Goal: Task Accomplishment & Management: Use online tool/utility

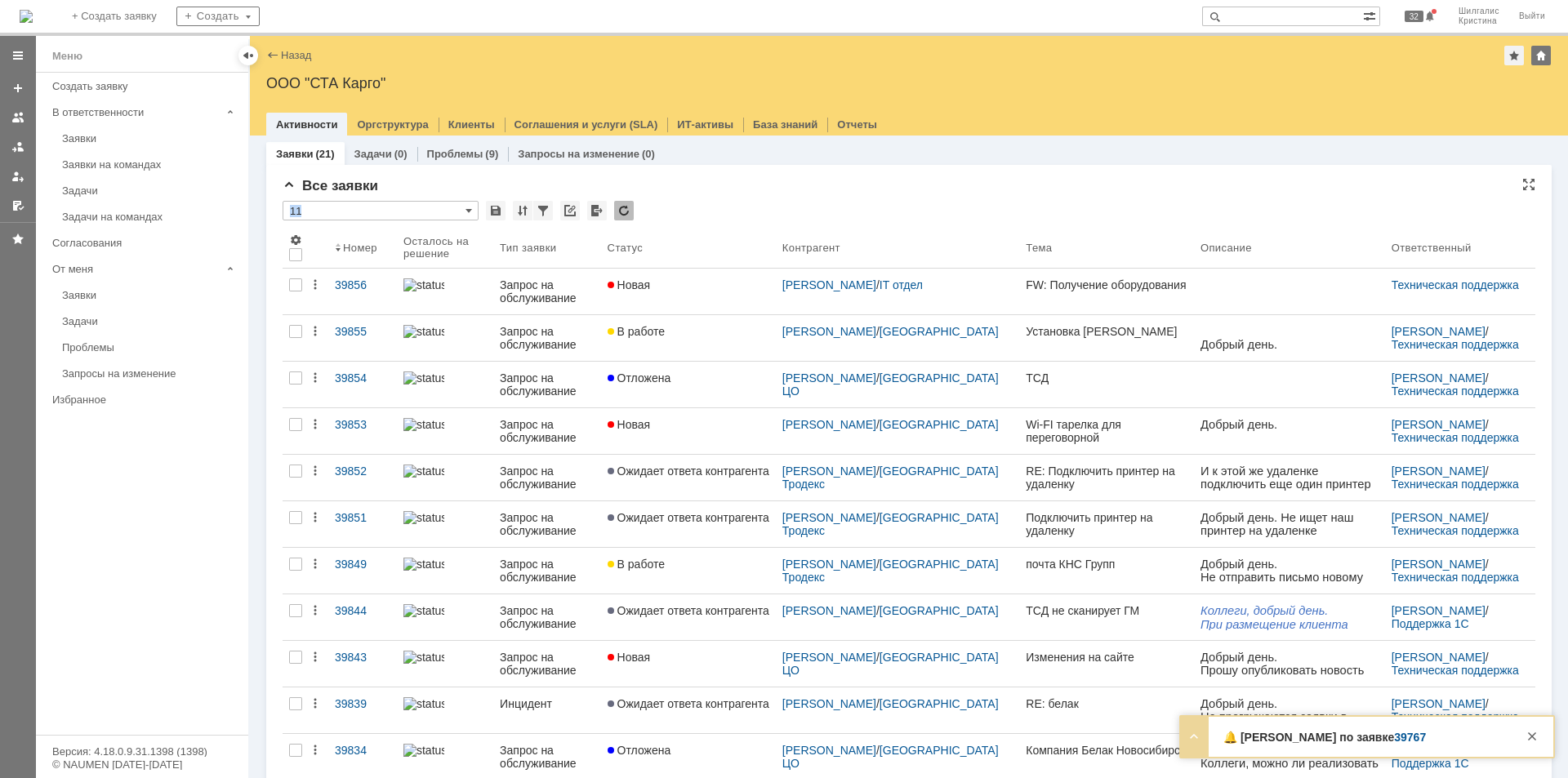
drag, startPoint x: 719, startPoint y: 192, endPoint x: 716, endPoint y: 201, distance: 9.5
click at [716, 201] on div "Все заявки * 11 Результаты поиска: 1 2 Следующая > Объектов в списке: 20 Строк …" at bounding box center [909, 708] width 1252 height 1061
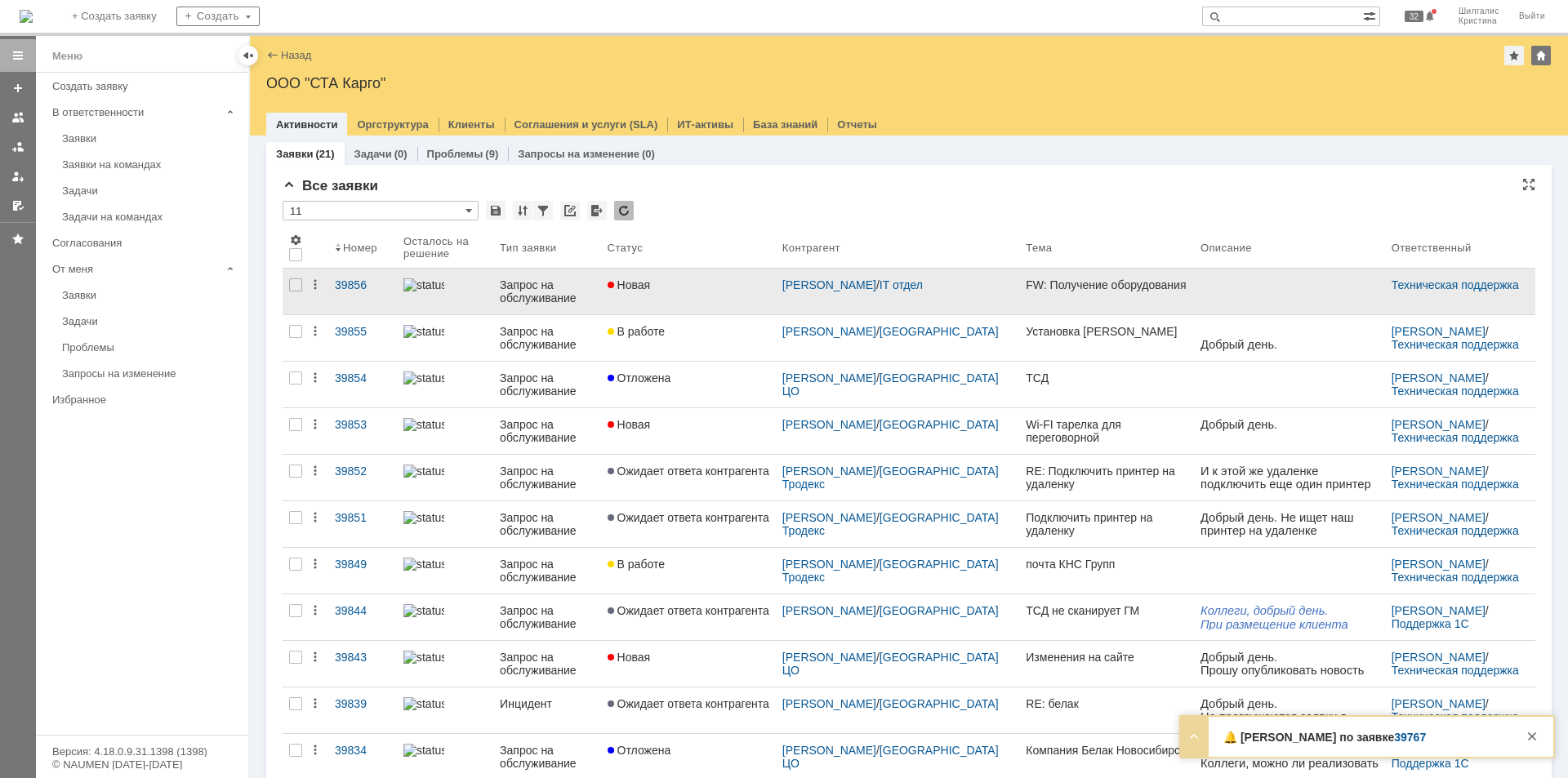
click at [671, 294] on link "Новая" at bounding box center [689, 291] width 175 height 46
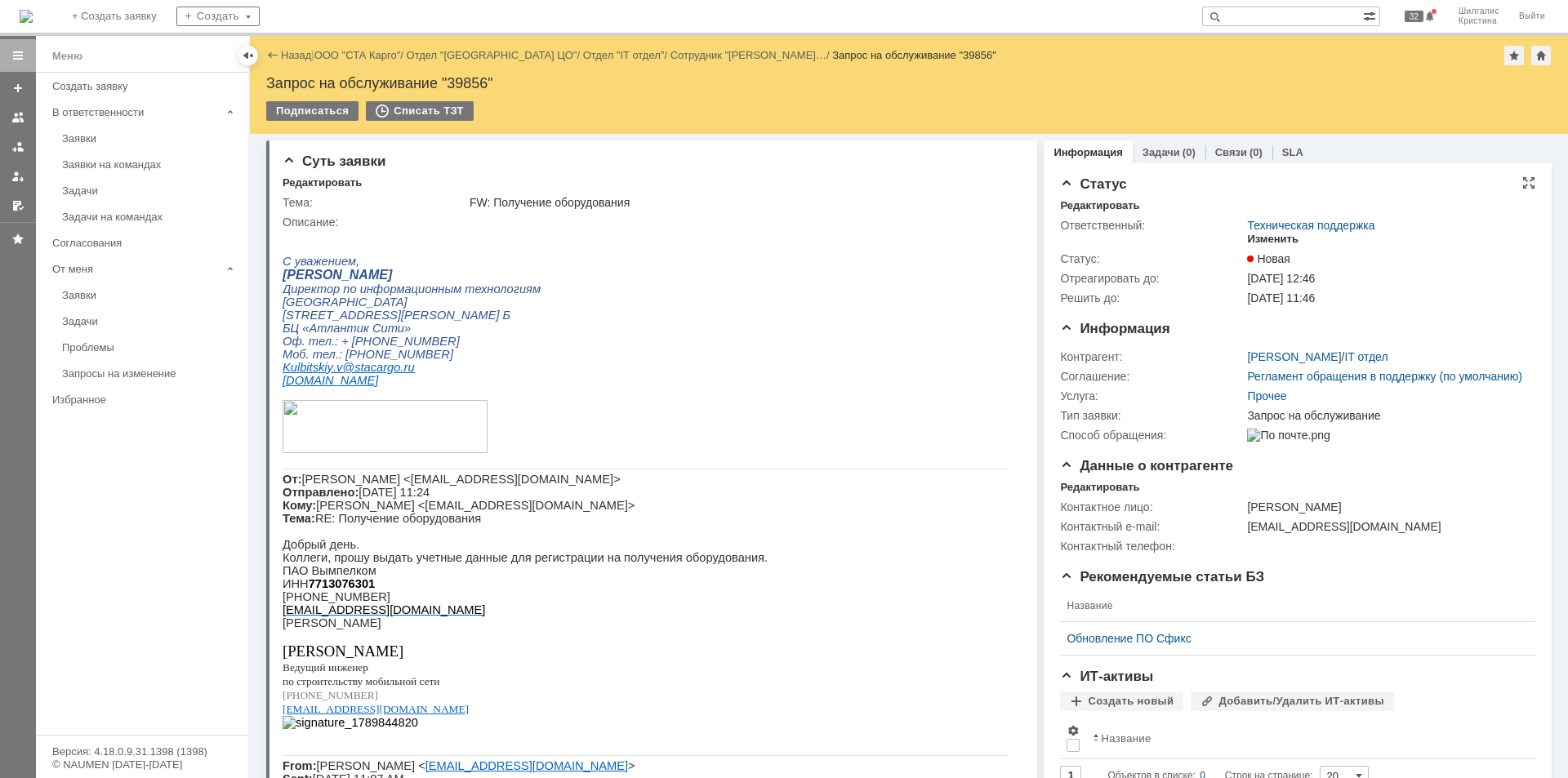
click at [1265, 238] on div "Изменить" at bounding box center [1272, 239] width 51 height 13
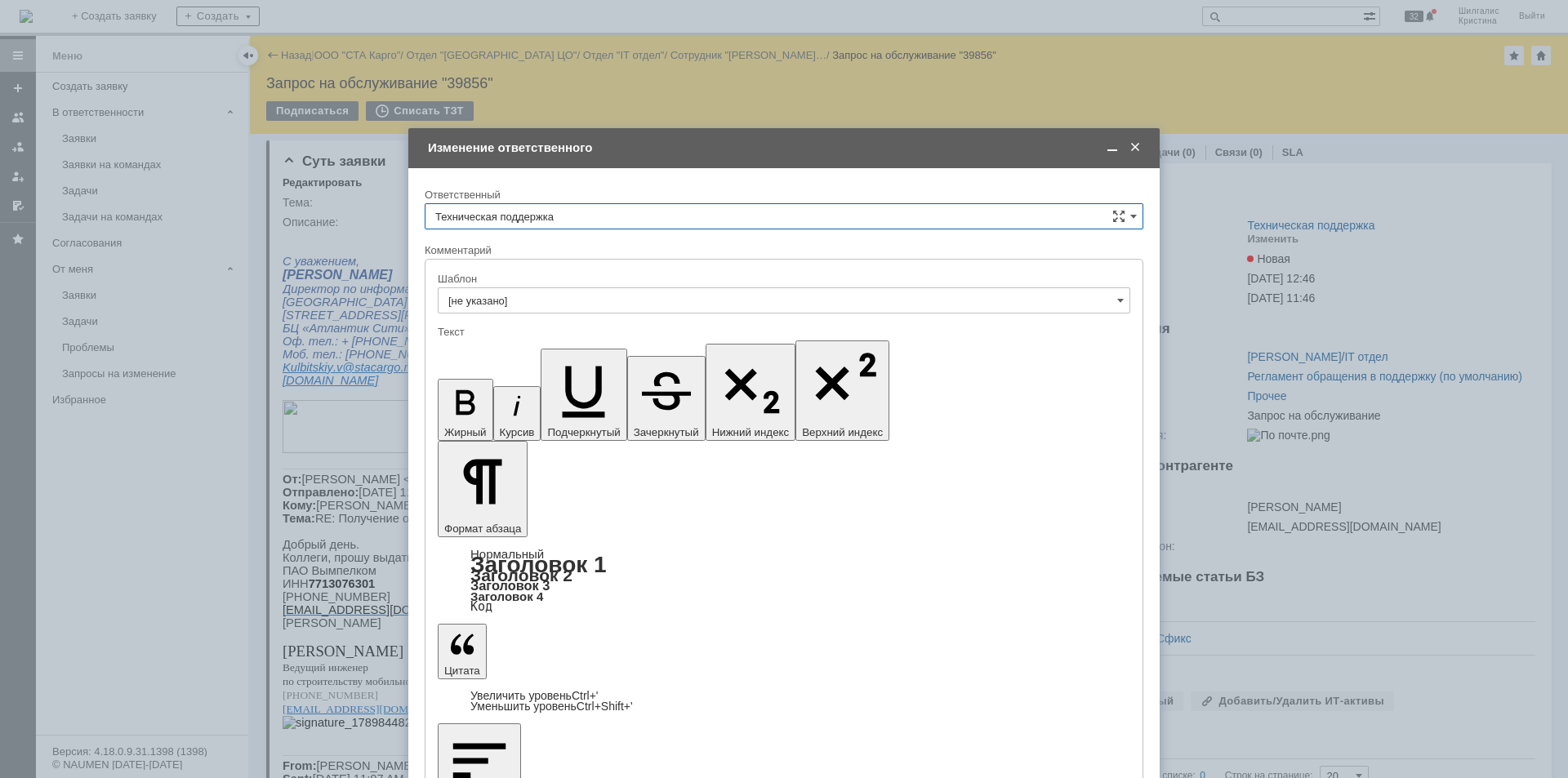
click at [538, 217] on input "Техническая поддержка" at bounding box center [783, 215] width 719 height 26
click at [531, 299] on span "[PERSON_NAME]" at bounding box center [783, 301] width 697 height 13
type input "[PERSON_NAME]"
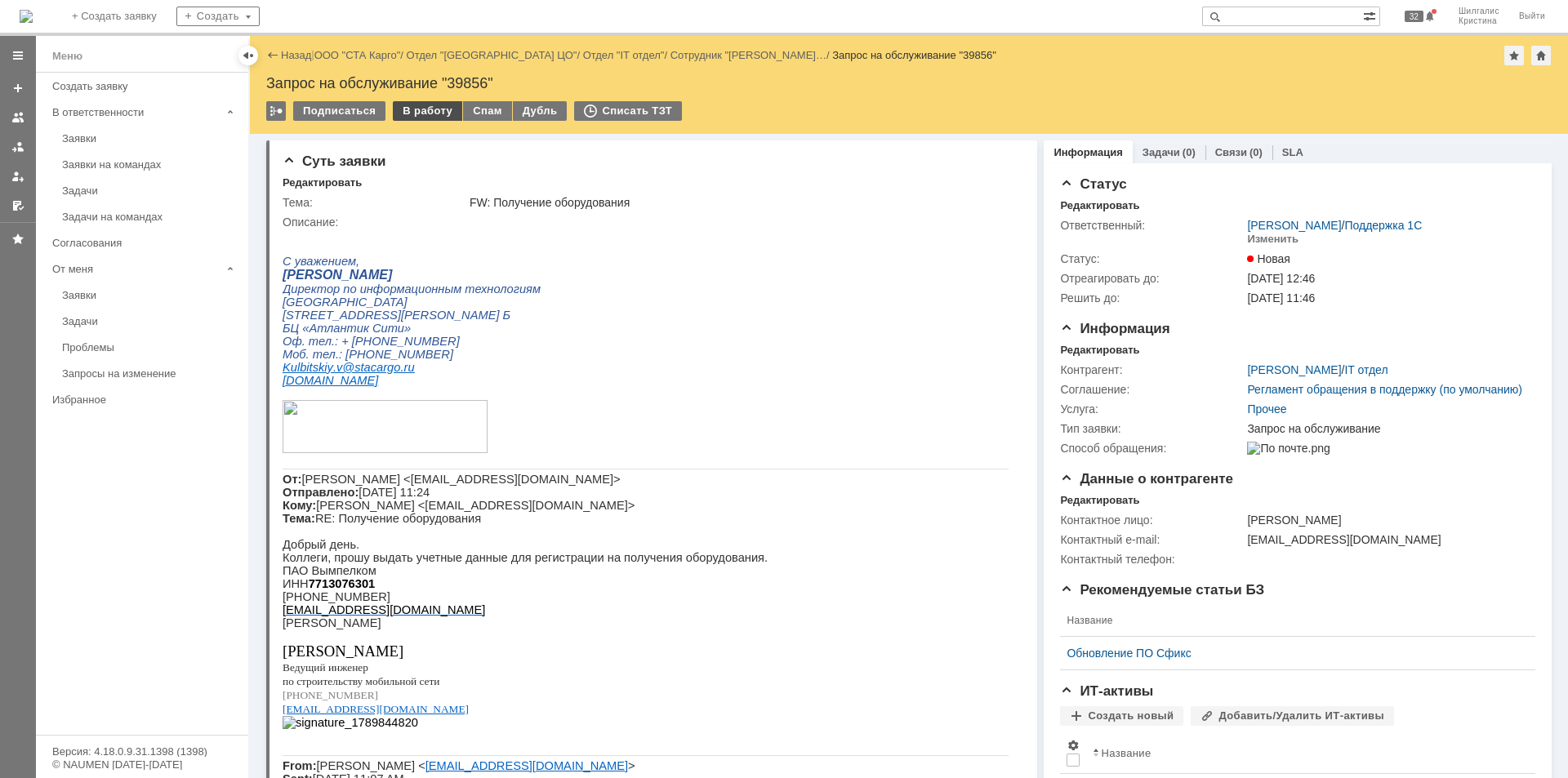
click at [424, 111] on div "В работу" at bounding box center [427, 111] width 69 height 19
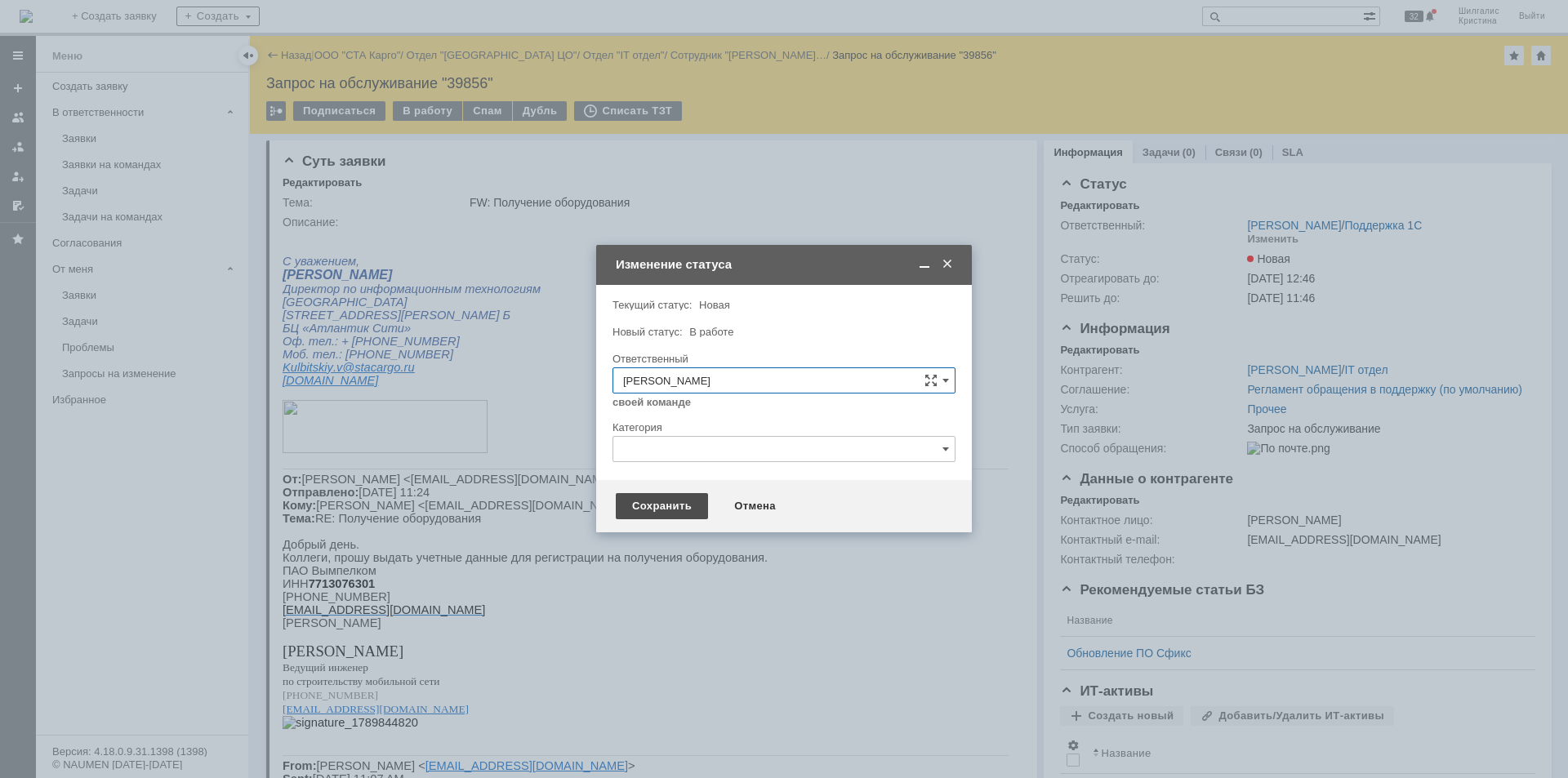
click at [661, 505] on div "Сохранить" at bounding box center [662, 506] width 92 height 26
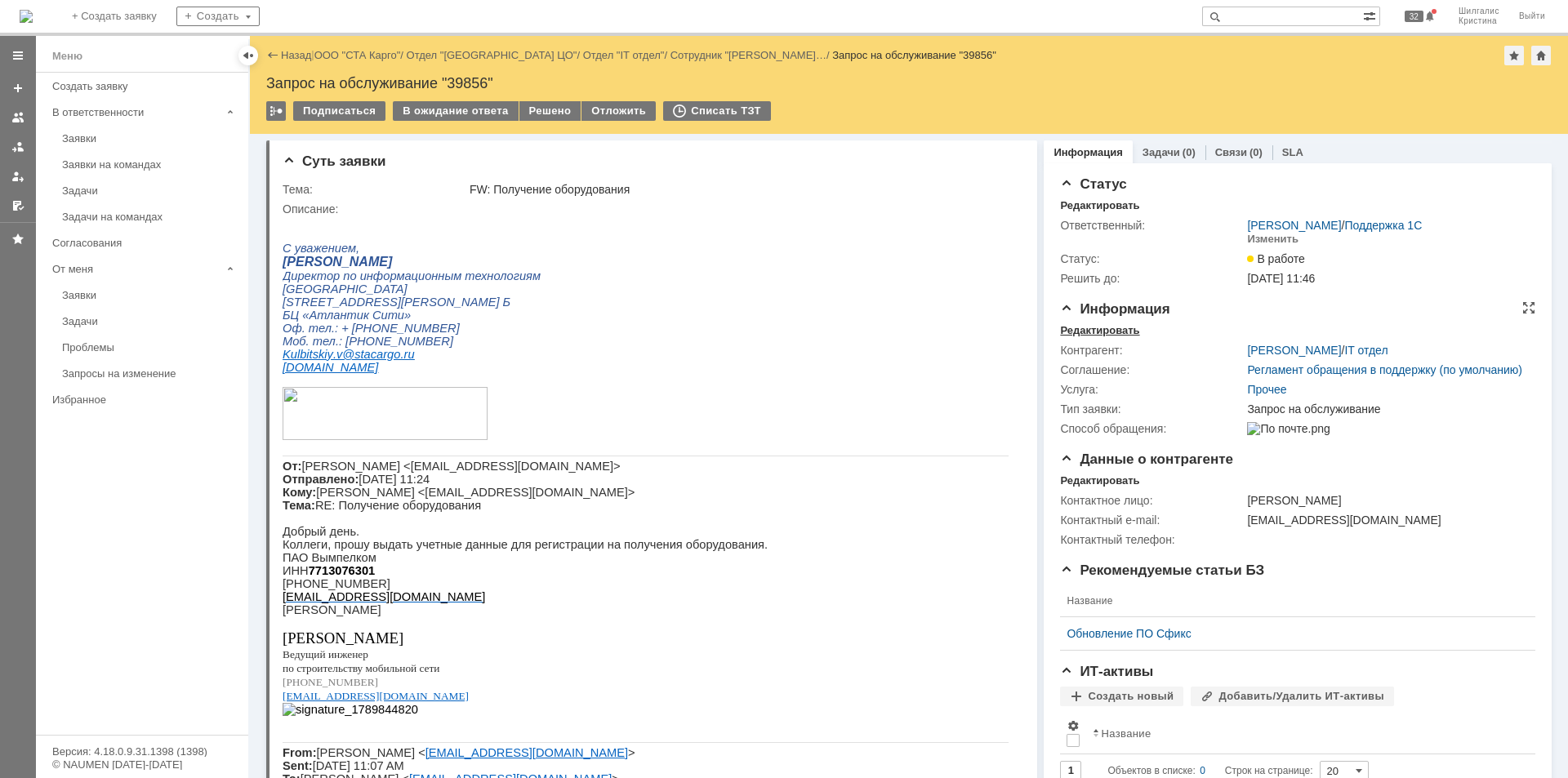
click at [1094, 327] on div "Редактировать" at bounding box center [1100, 331] width 79 height 13
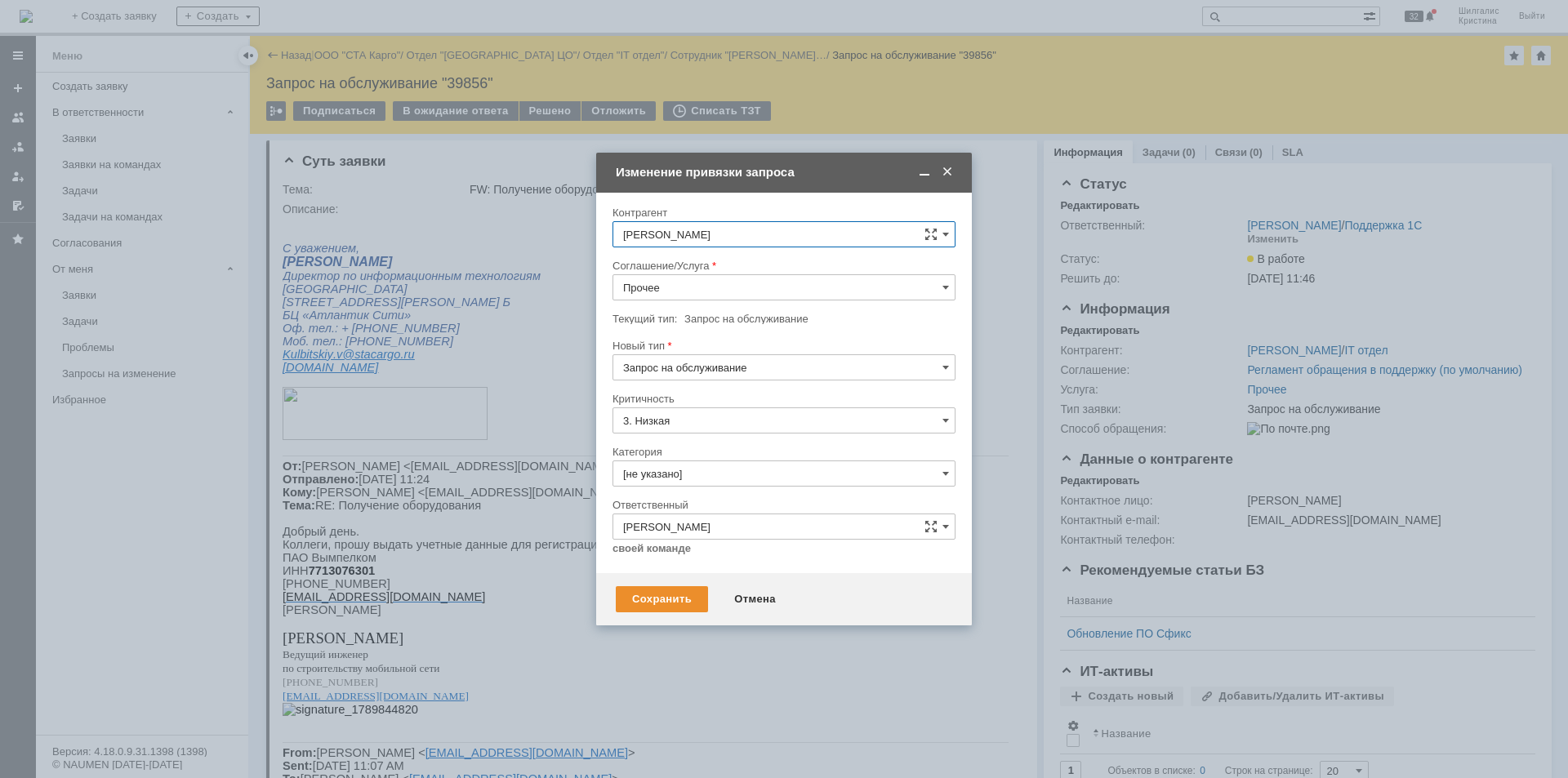
click at [686, 284] on input "Прочее" at bounding box center [784, 287] width 343 height 26
click at [689, 426] on span "WMS Прочее" at bounding box center [784, 431] width 321 height 13
type input "WMS Прочее"
click at [701, 472] on input "[не указано]" at bounding box center [784, 473] width 343 height 26
click at [695, 544] on div "Изменение" at bounding box center [783, 557] width 341 height 26
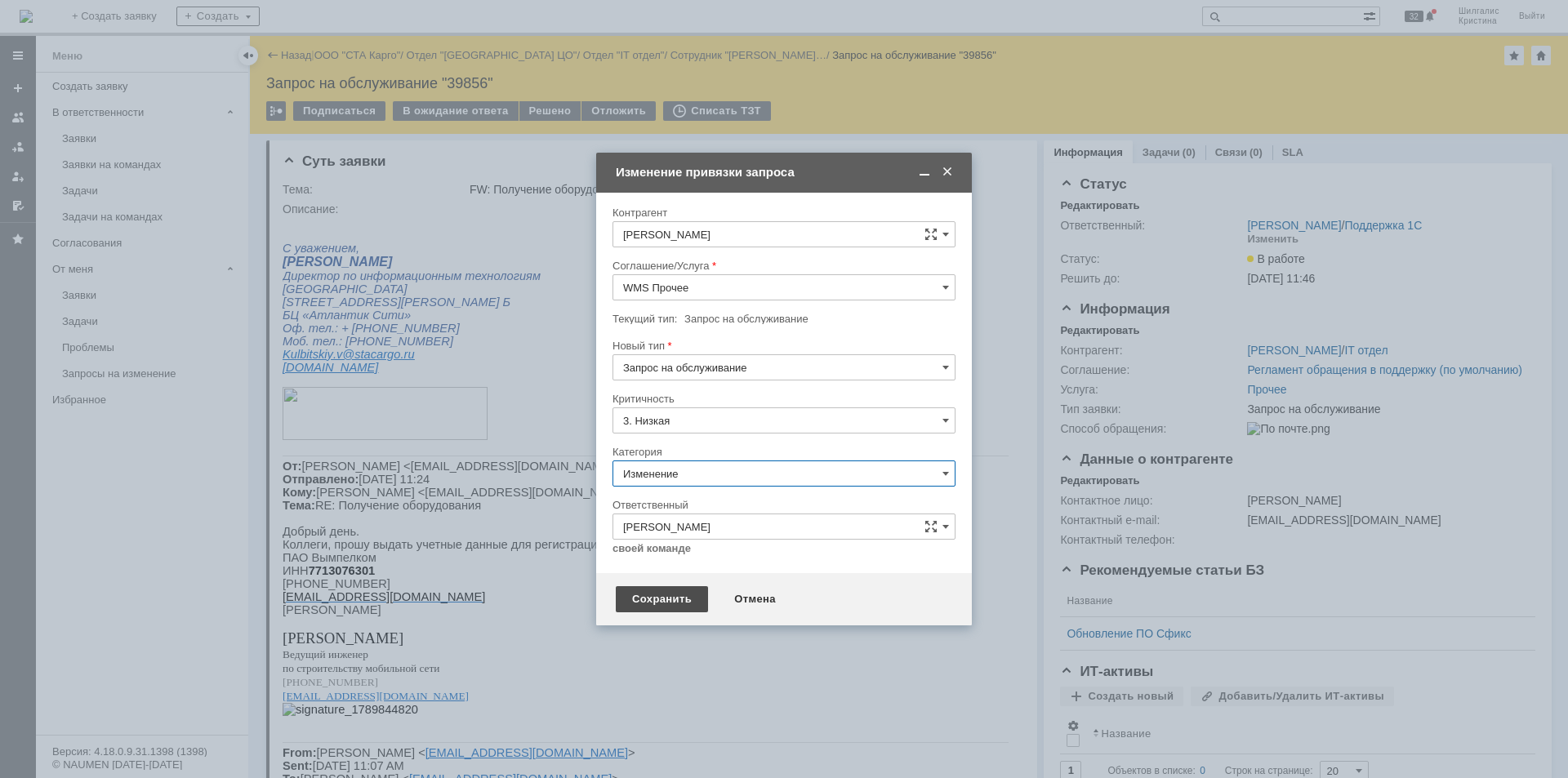
type input "Изменение"
click at [667, 609] on div "Сохранить" at bounding box center [662, 598] width 92 height 26
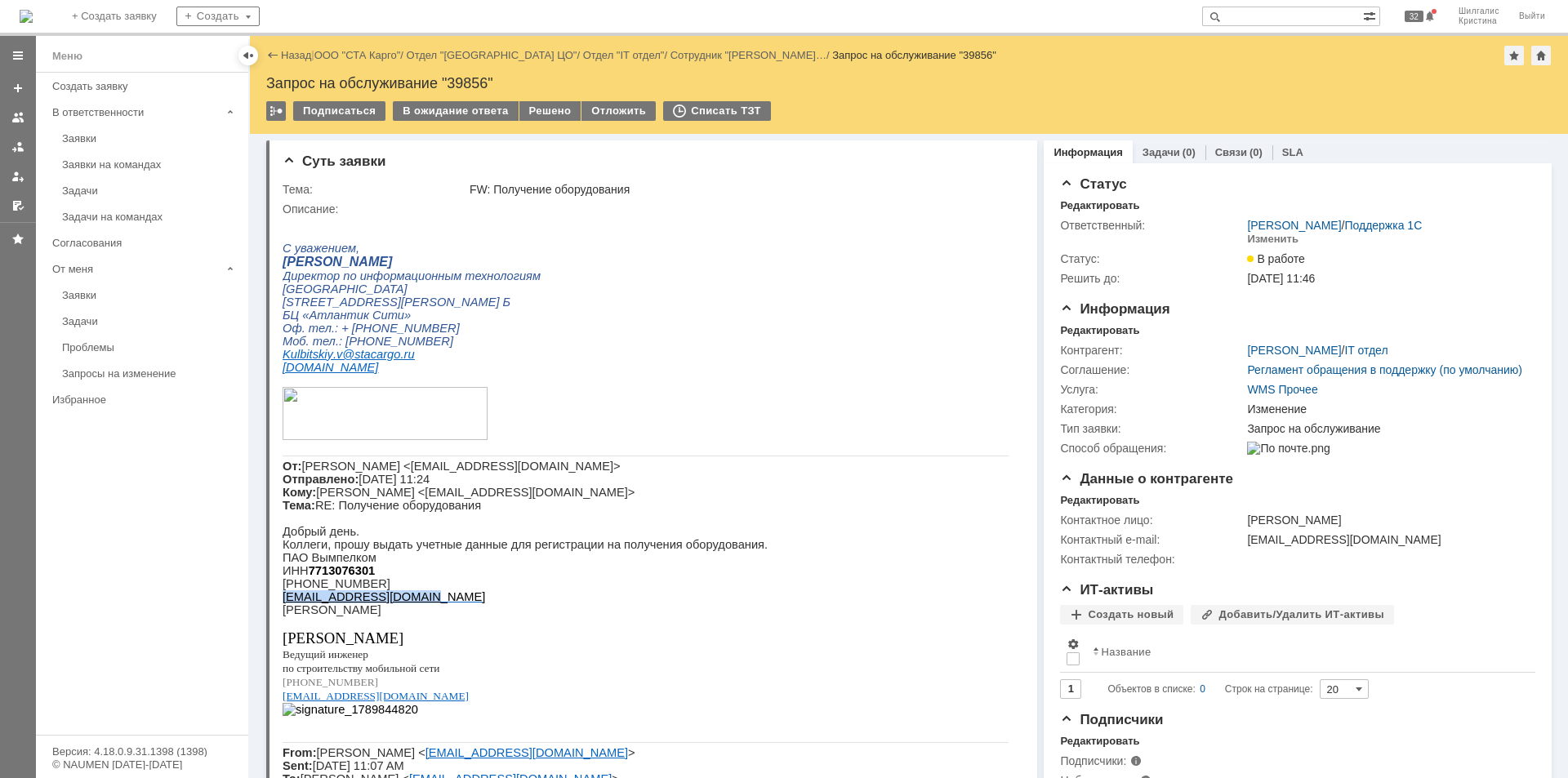
drag, startPoint x: 418, startPoint y: 633, endPoint x: 286, endPoint y: 640, distance: 132.2
click at [286, 603] on p "[EMAIL_ADDRESS][DOMAIN_NAME]" at bounding box center [645, 597] width 726 height 13
copy span "[EMAIL_ADDRESS][DOMAIN_NAME]"
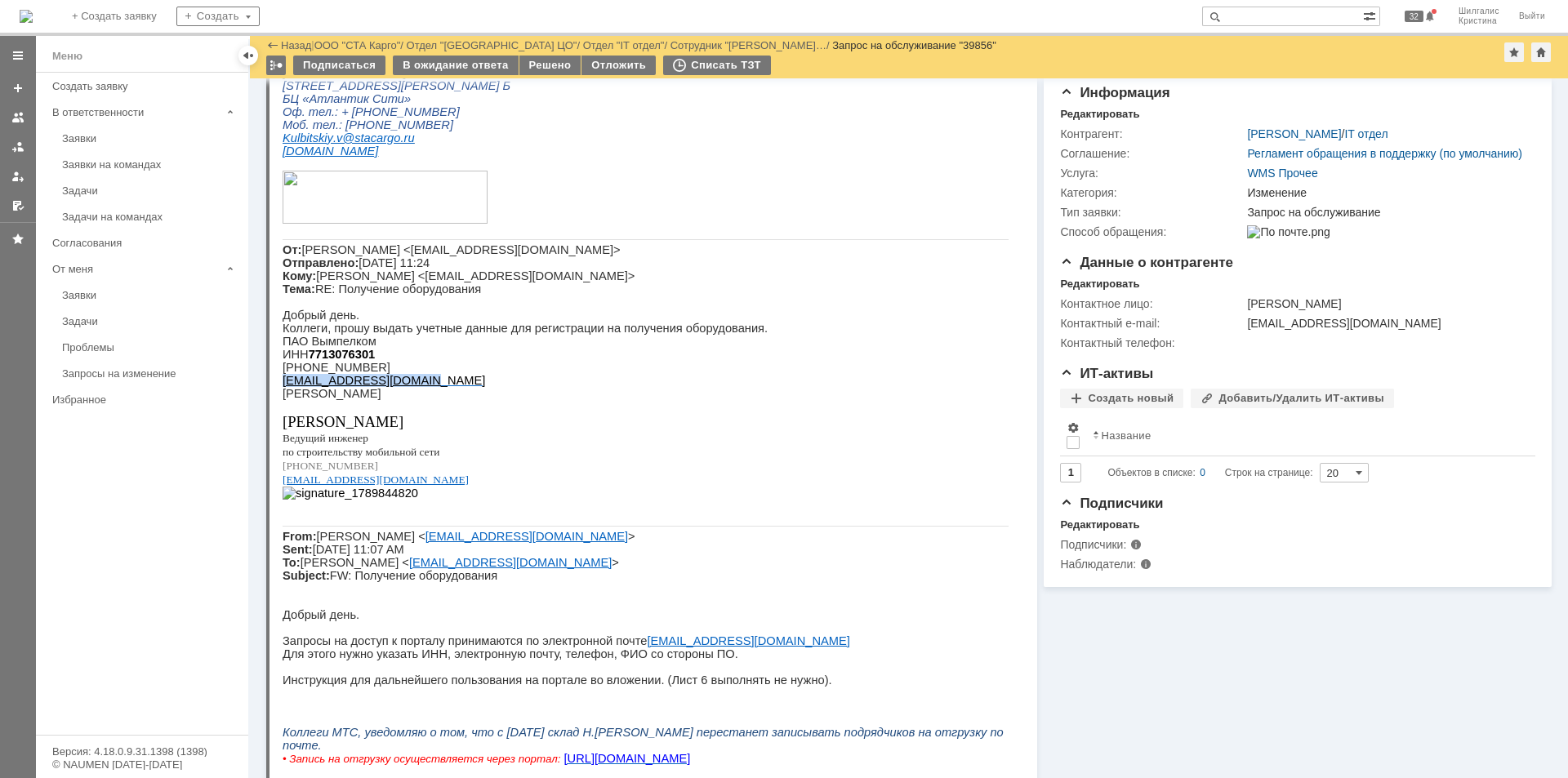
scroll to position [82, 0]
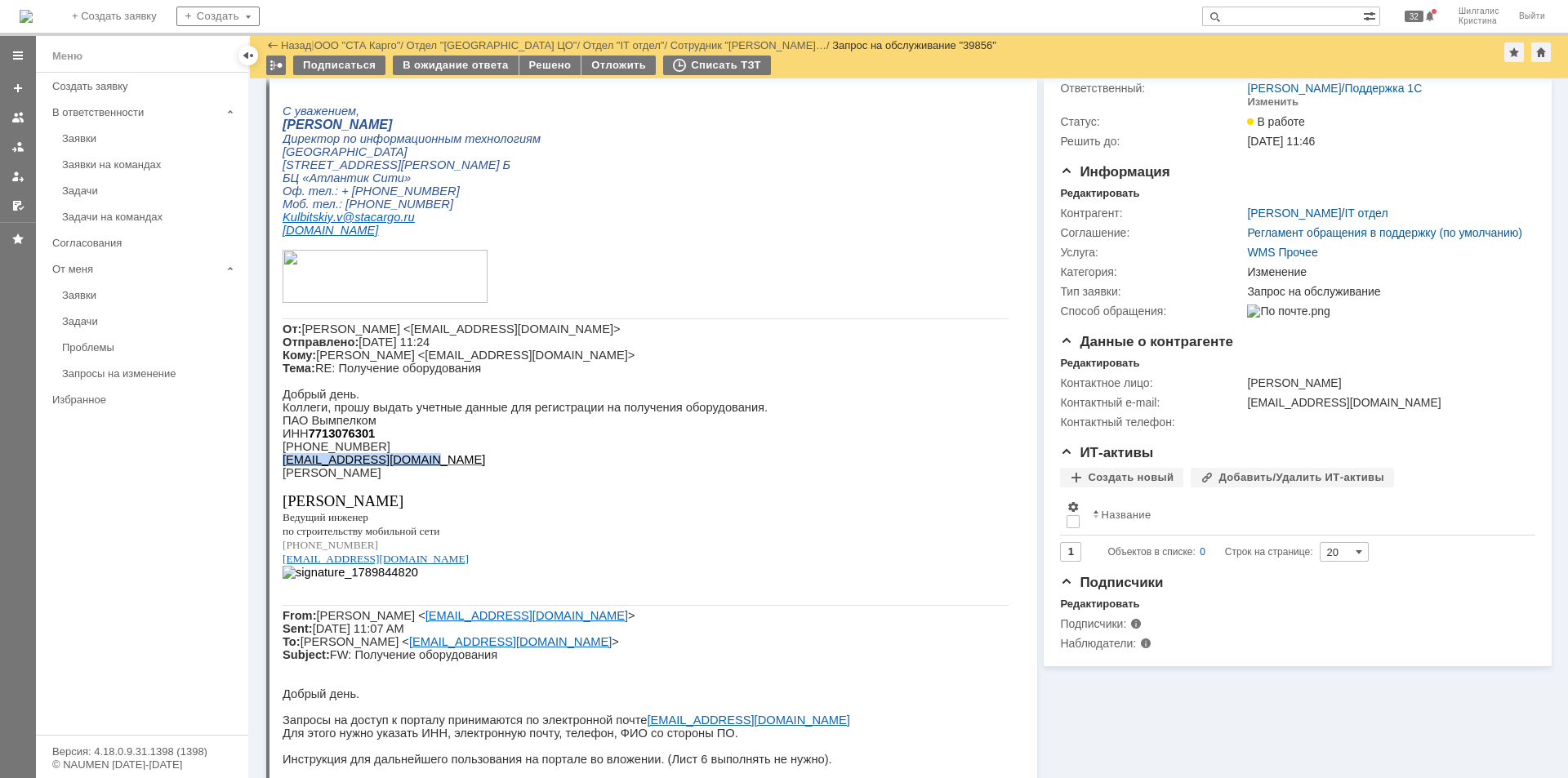
copy span "[EMAIL_ADDRESS][DOMAIN_NAME]"
click at [715, 492] on p at bounding box center [645, 486] width 726 height 13
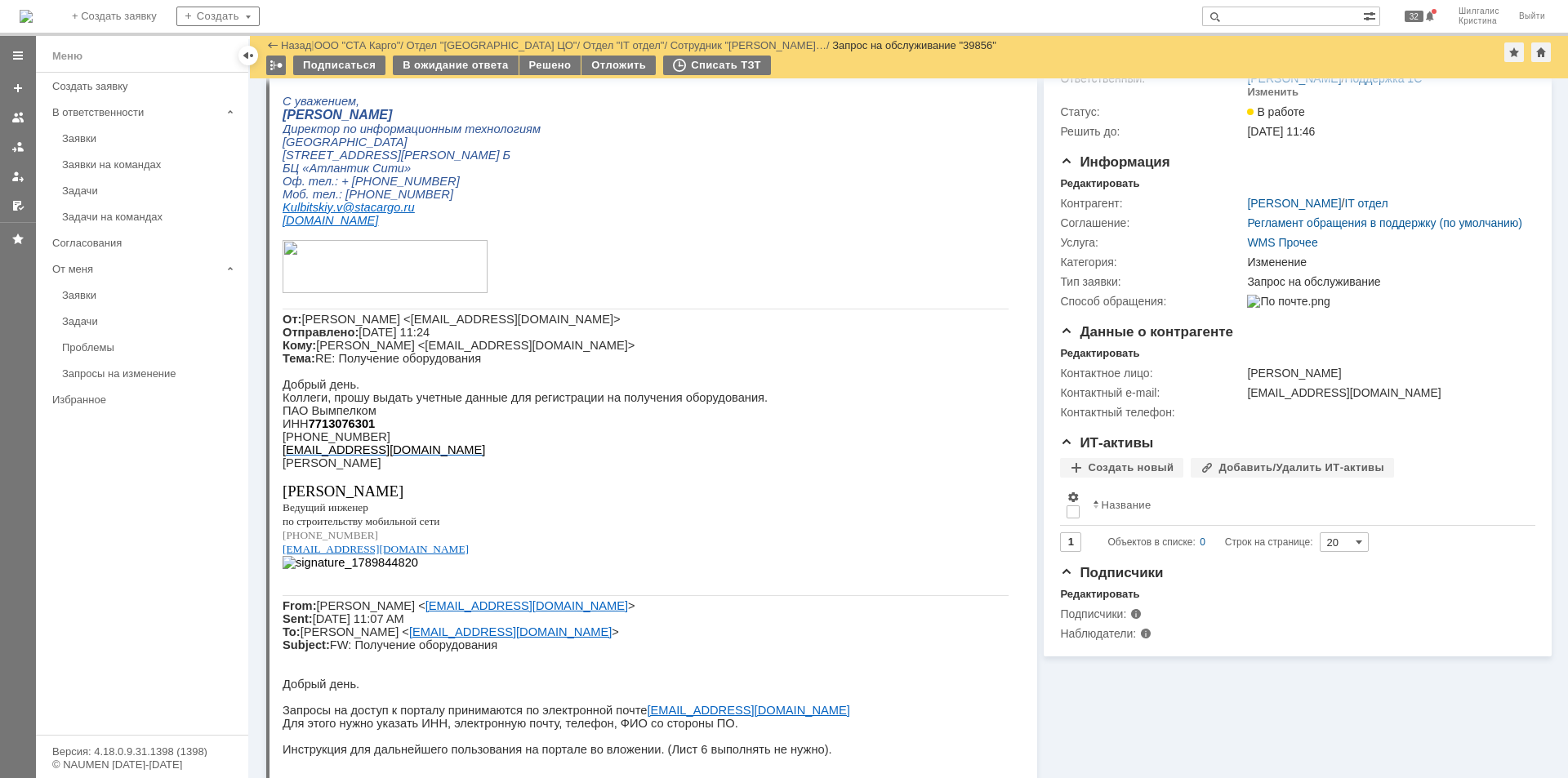
scroll to position [163, 0]
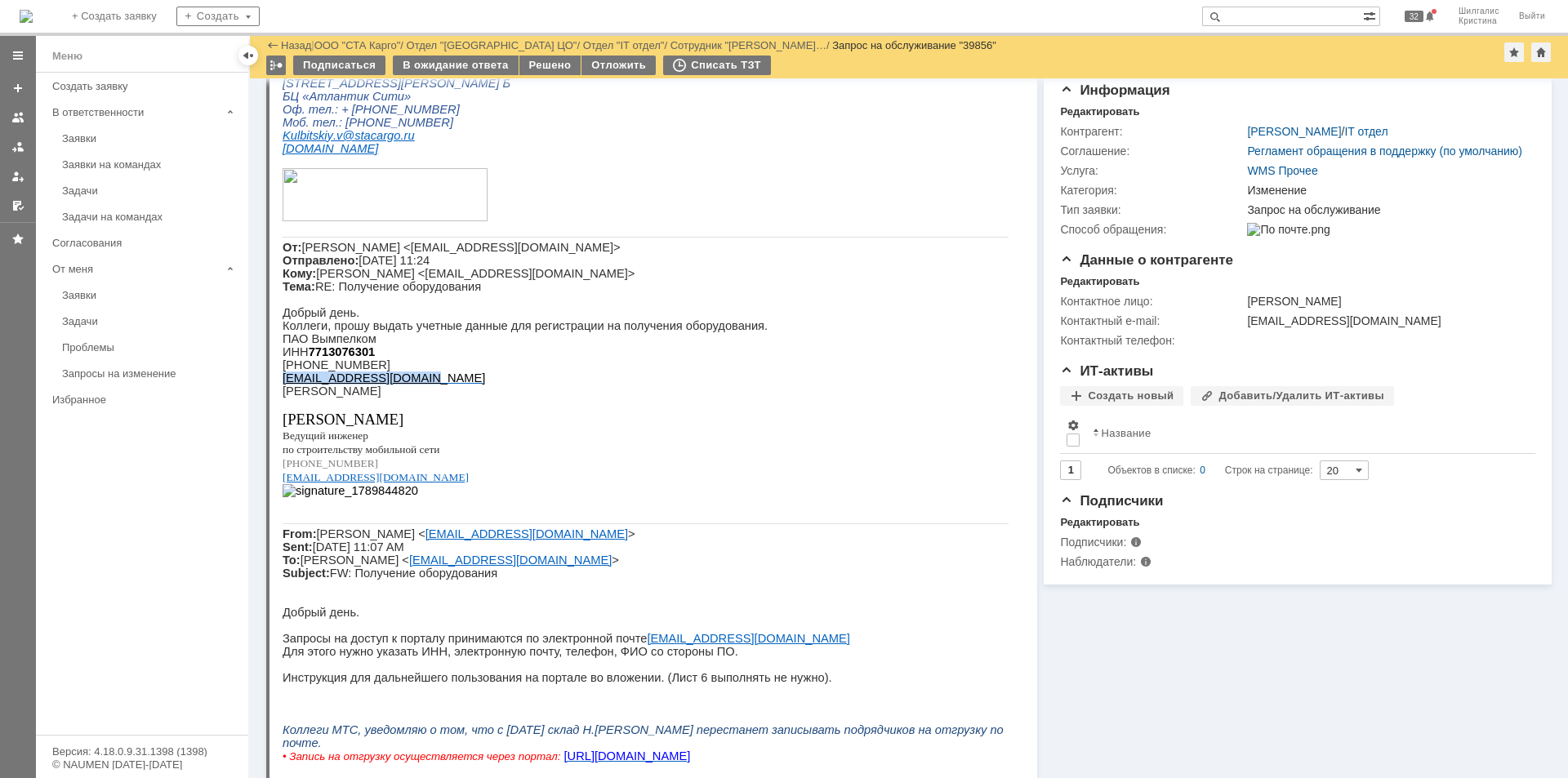
drag, startPoint x: 424, startPoint y: 418, endPoint x: 284, endPoint y: 416, distance: 140.0
click at [284, 385] on p "[EMAIL_ADDRESS][DOMAIN_NAME]" at bounding box center [645, 378] width 726 height 13
copy span "[EMAIL_ADDRESS][DOMAIN_NAME]"
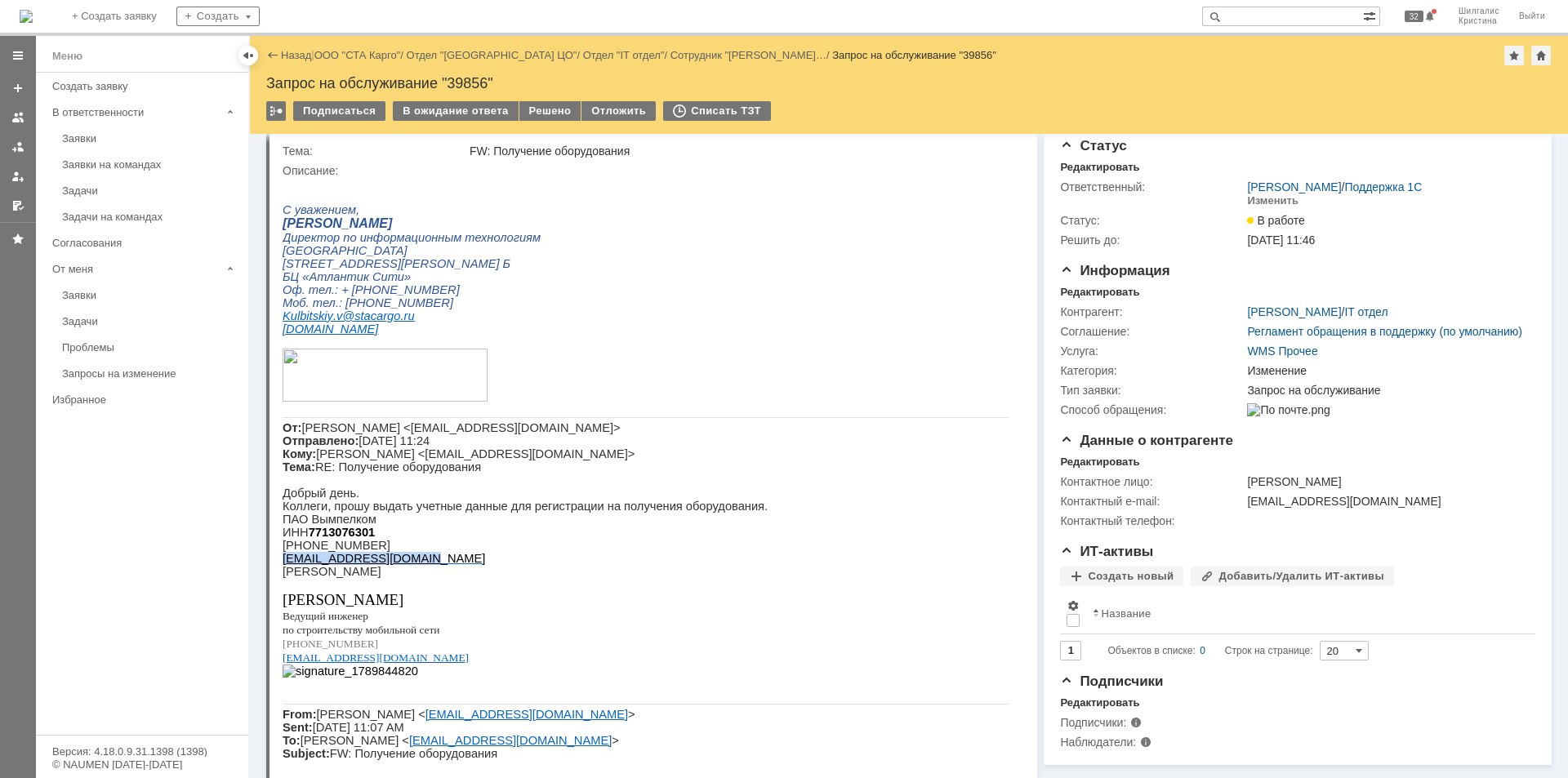
scroll to position [0, 0]
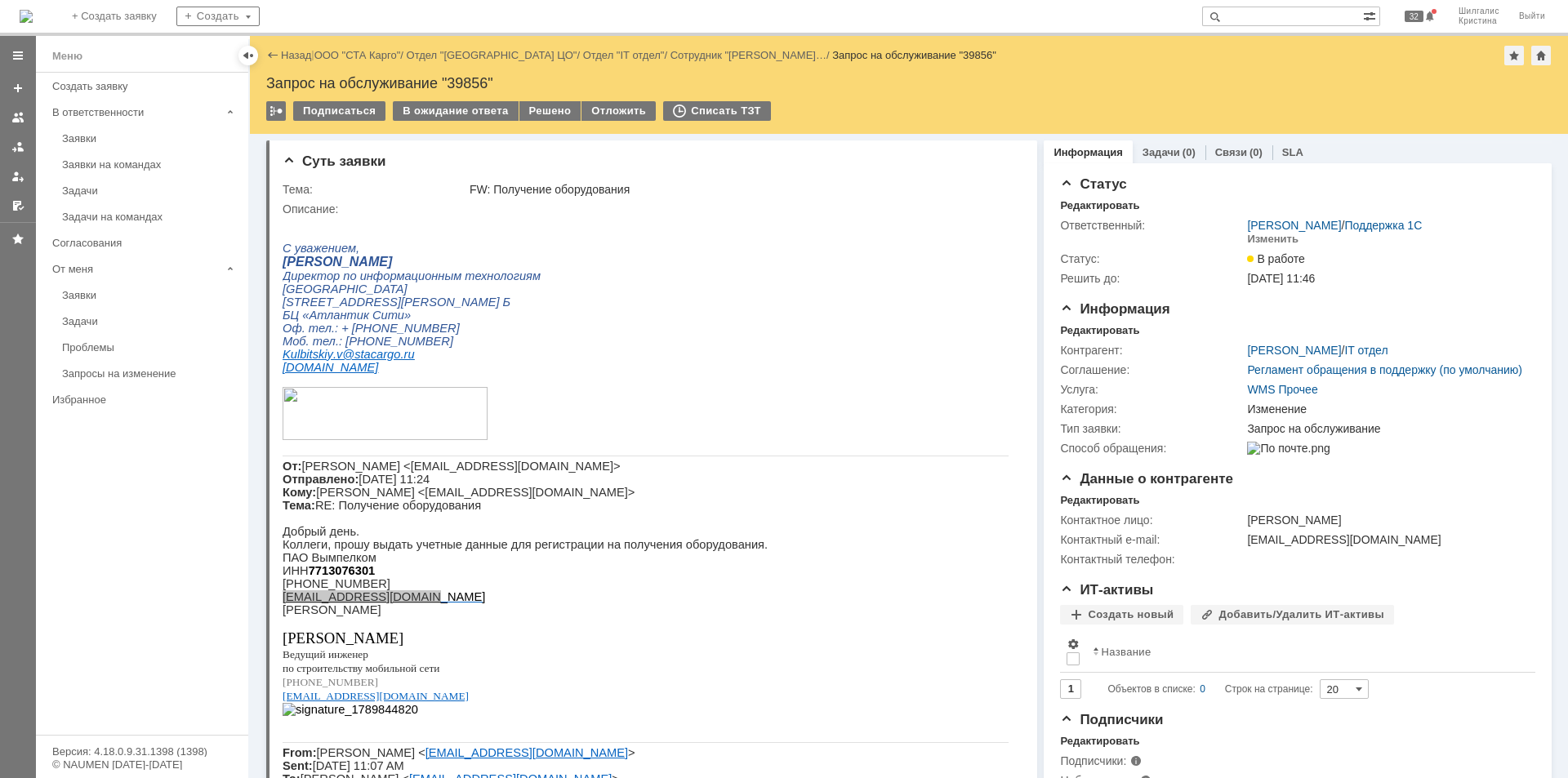
click at [385, 53] on link "ООО "СТА Карго"" at bounding box center [358, 55] width 87 height 13
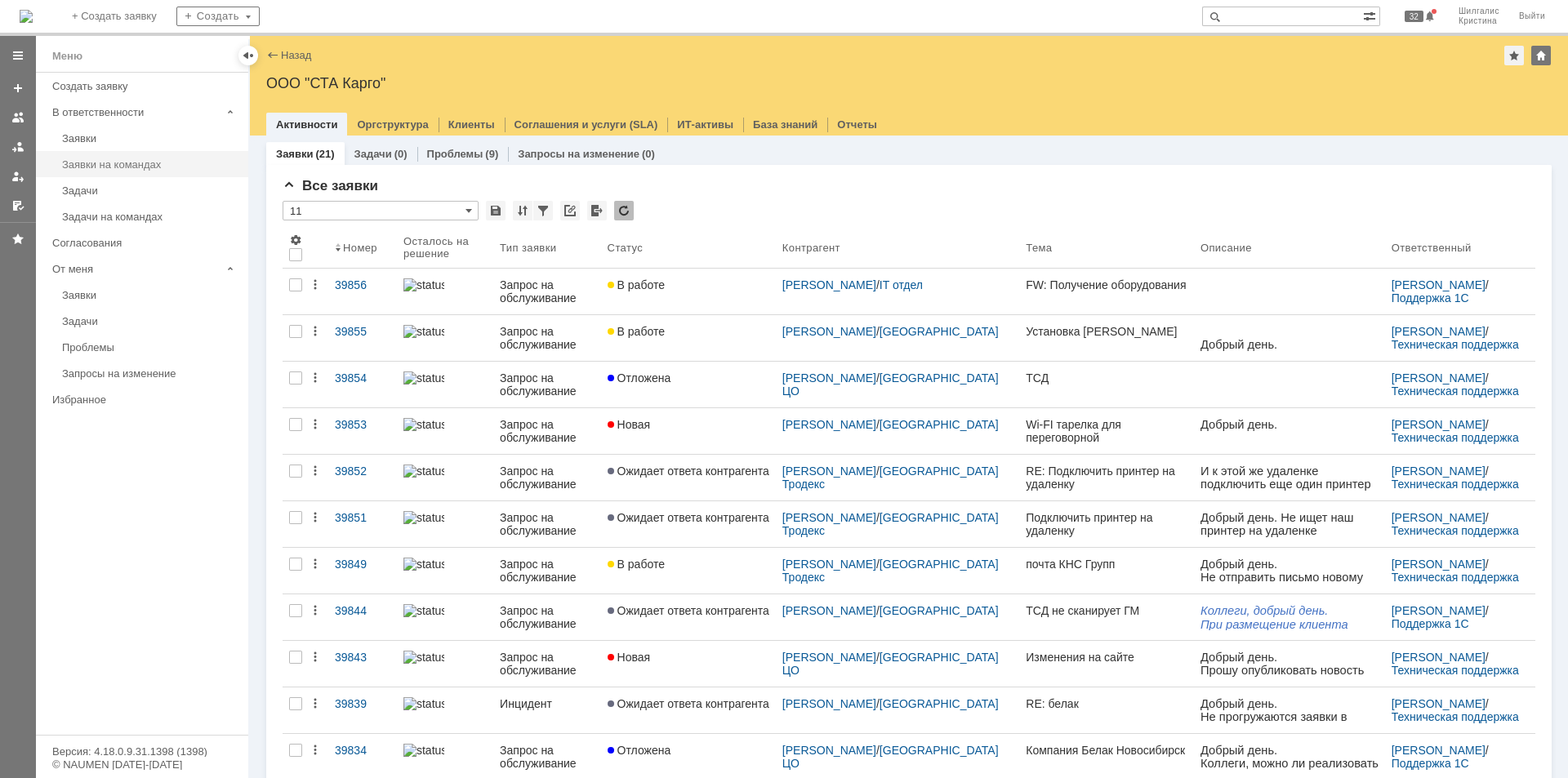
click at [143, 164] on div "Заявки на командах" at bounding box center [150, 164] width 176 height 13
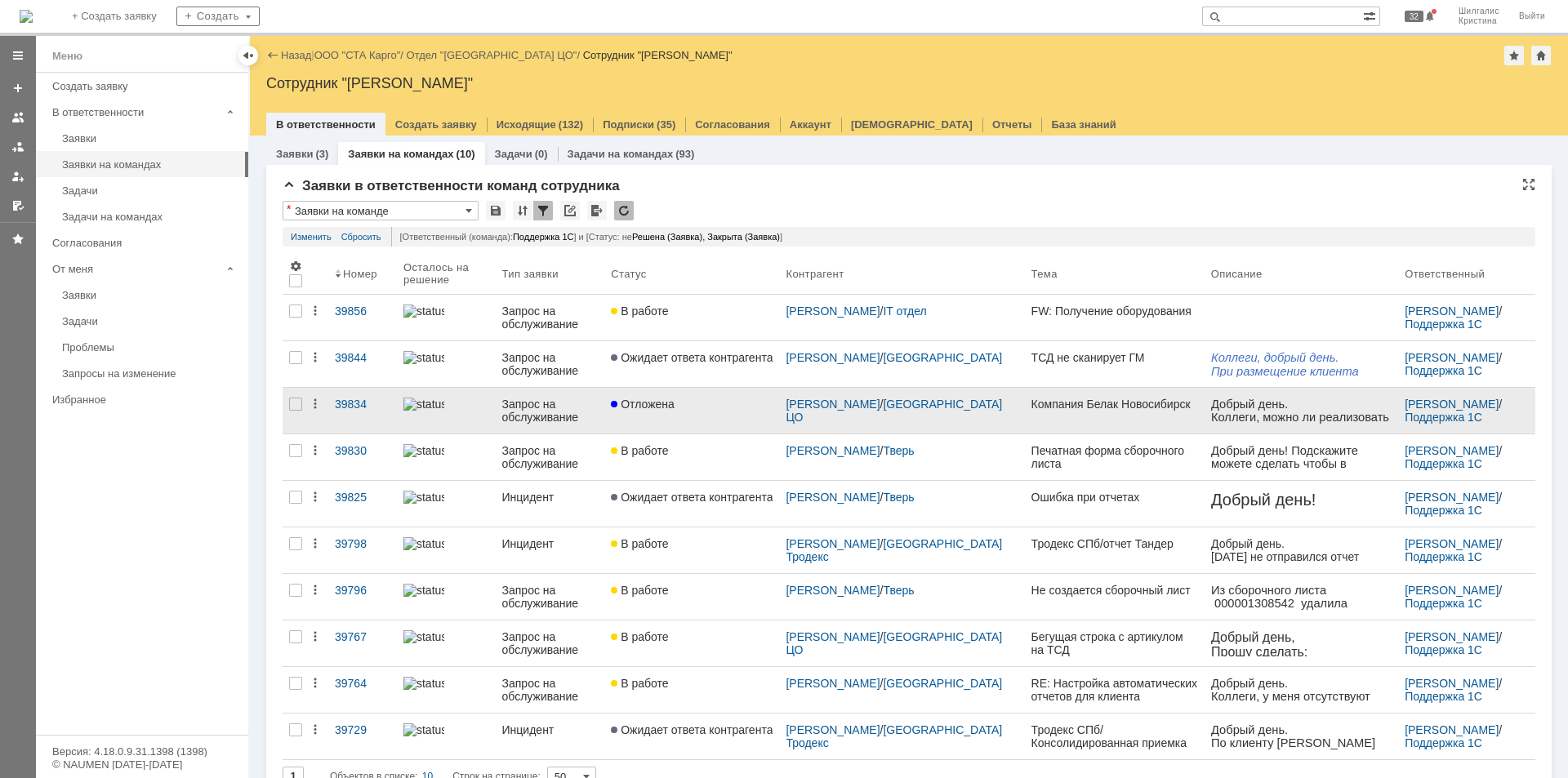
click at [694, 405] on div "Отложена" at bounding box center [692, 404] width 162 height 13
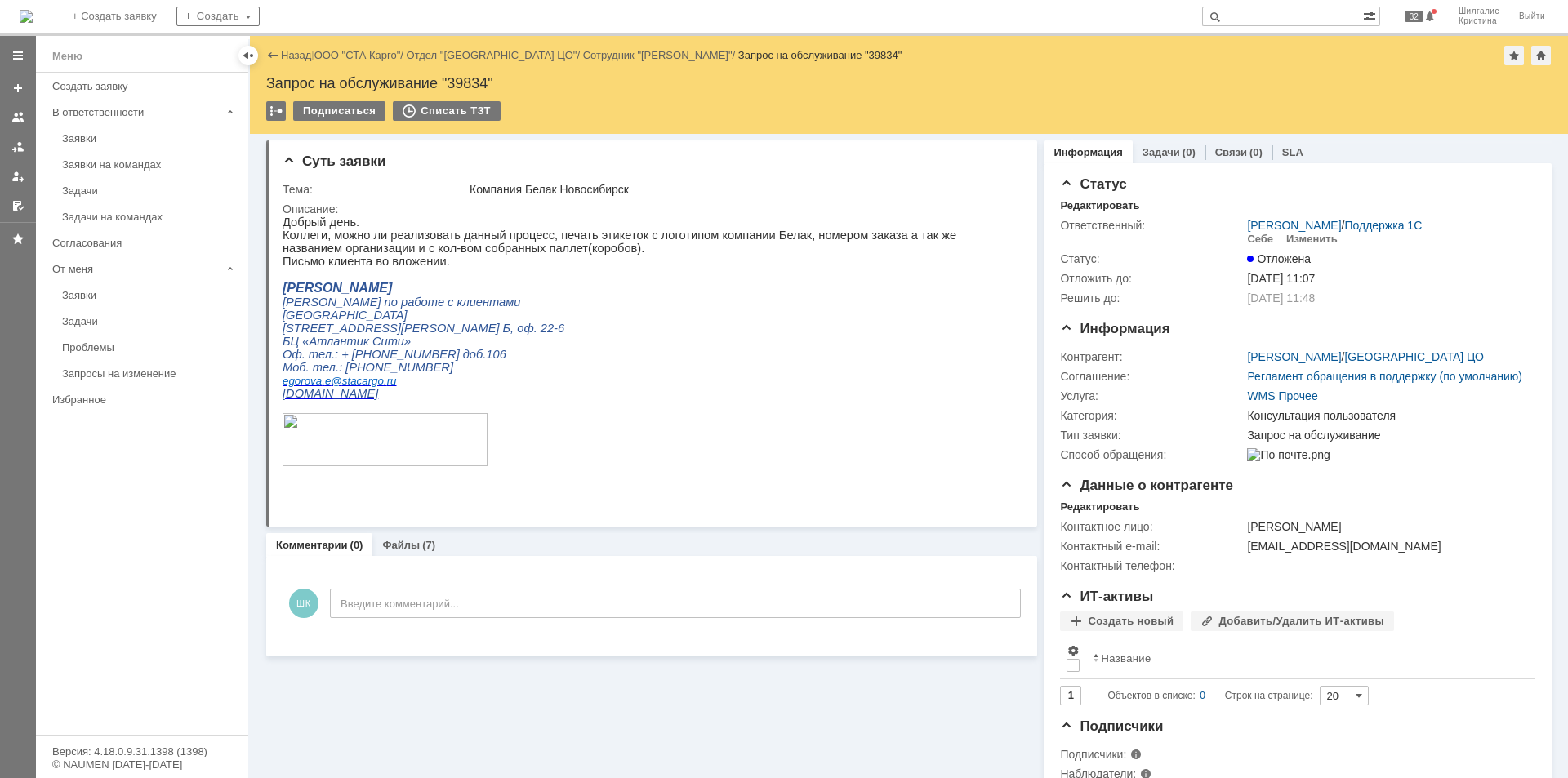
click at [349, 51] on link "ООО "СТА Карго"" at bounding box center [358, 55] width 87 height 13
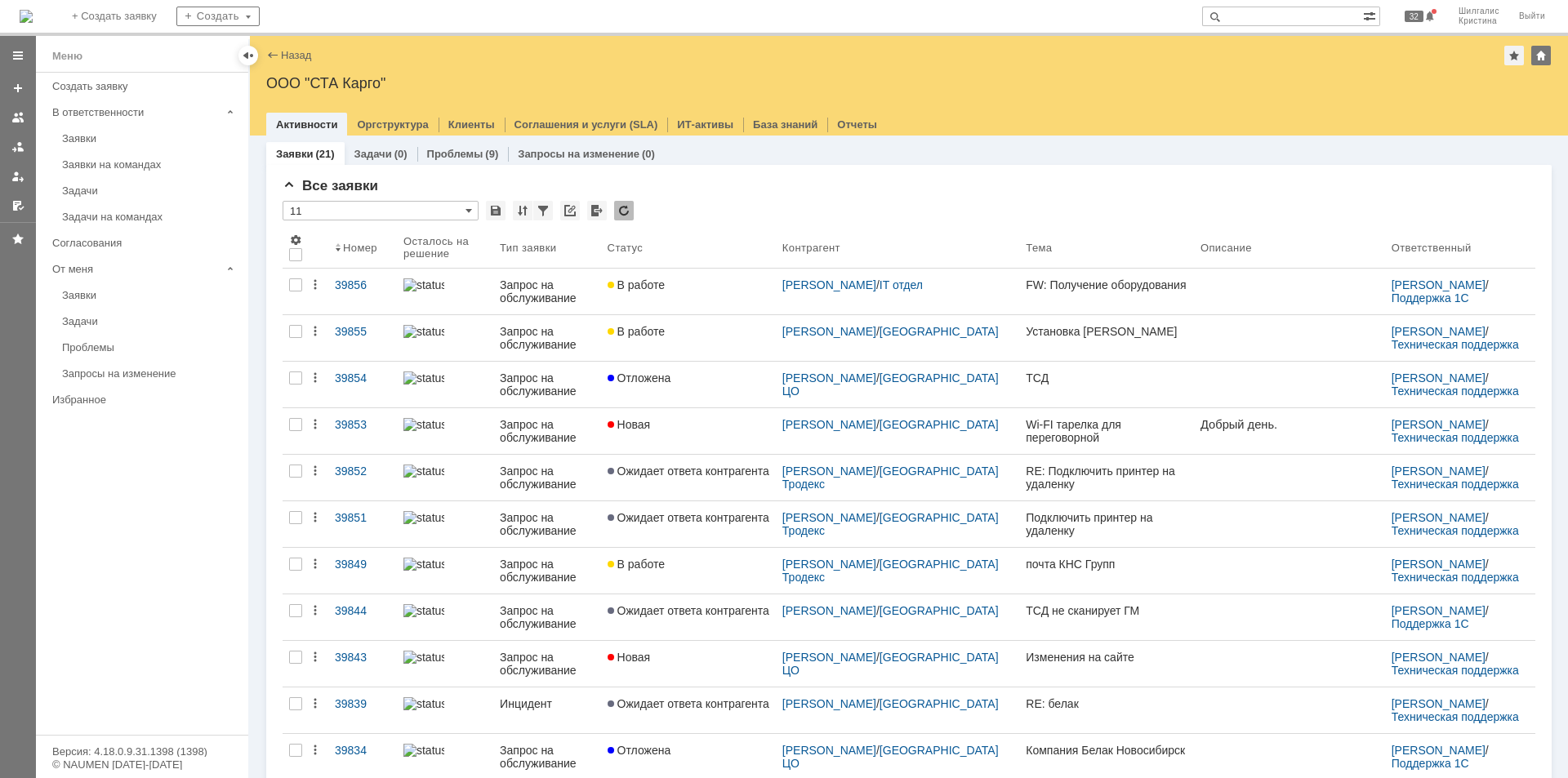
click at [116, 154] on link "Заявки на командах" at bounding box center [150, 164] width 190 height 25
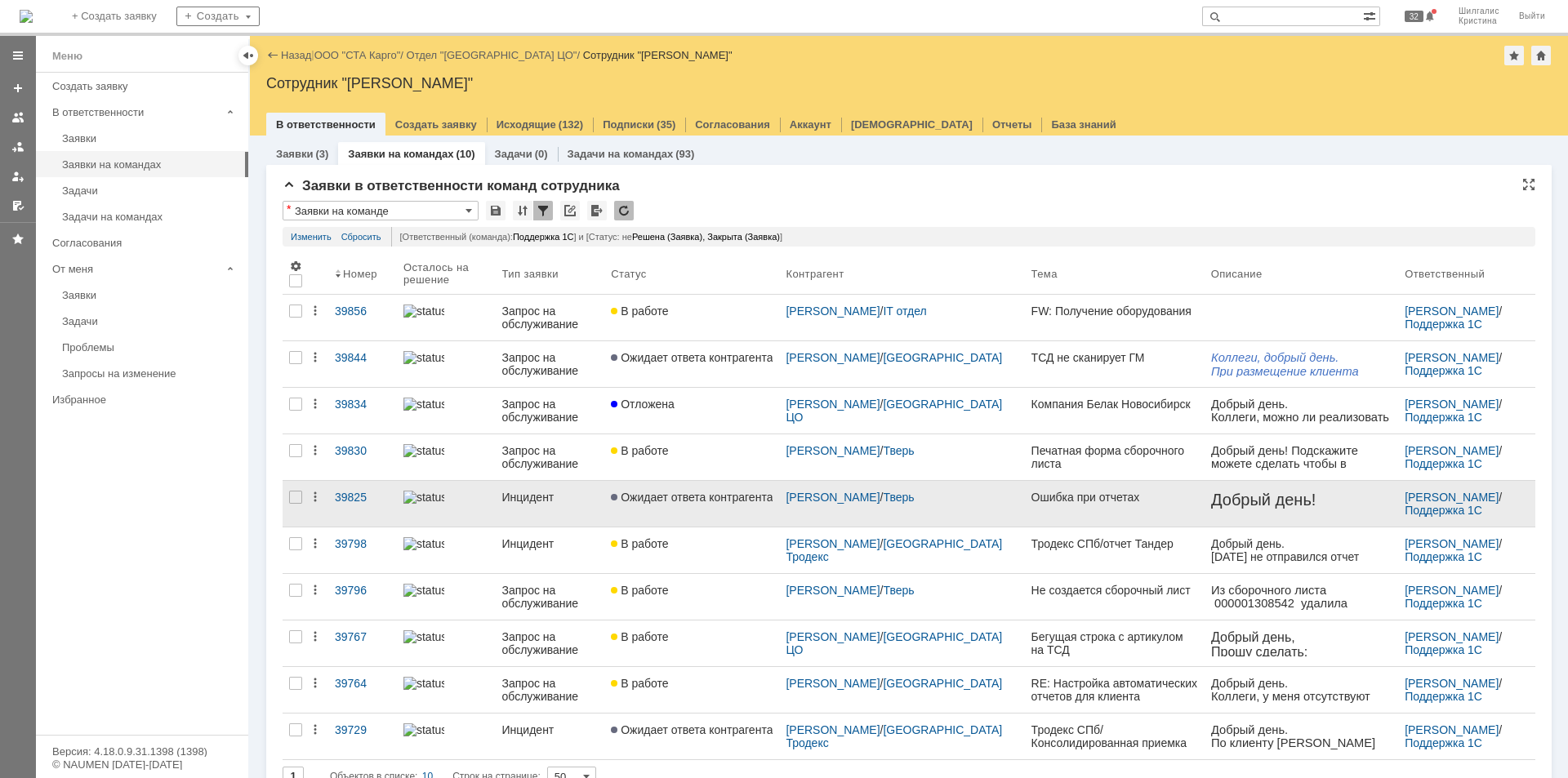
click at [665, 505] on link "Ожидает ответа контрагента" at bounding box center [692, 504] width 175 height 46
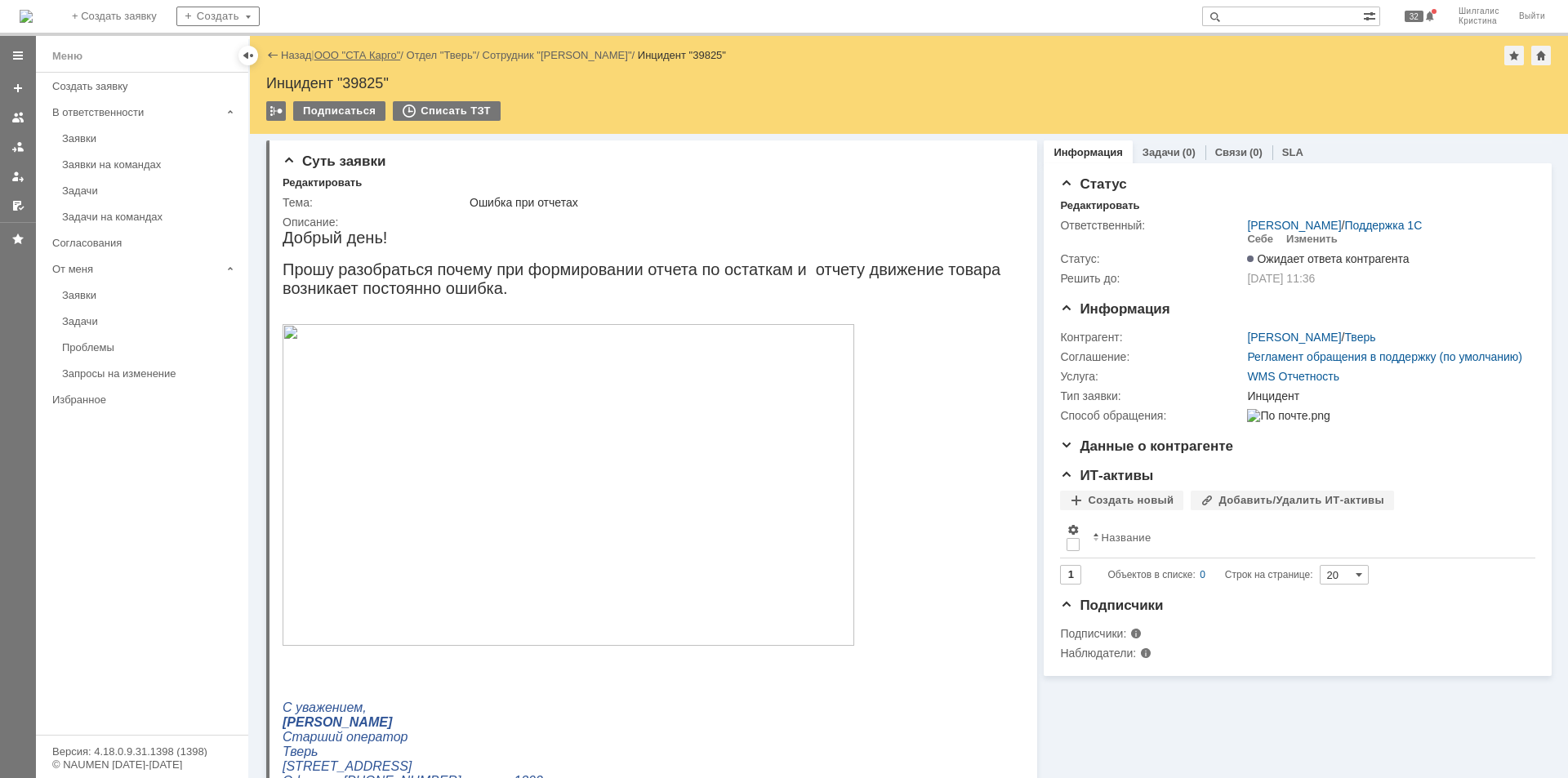
click at [361, 58] on link "ООО "СТА Карго"" at bounding box center [358, 55] width 87 height 13
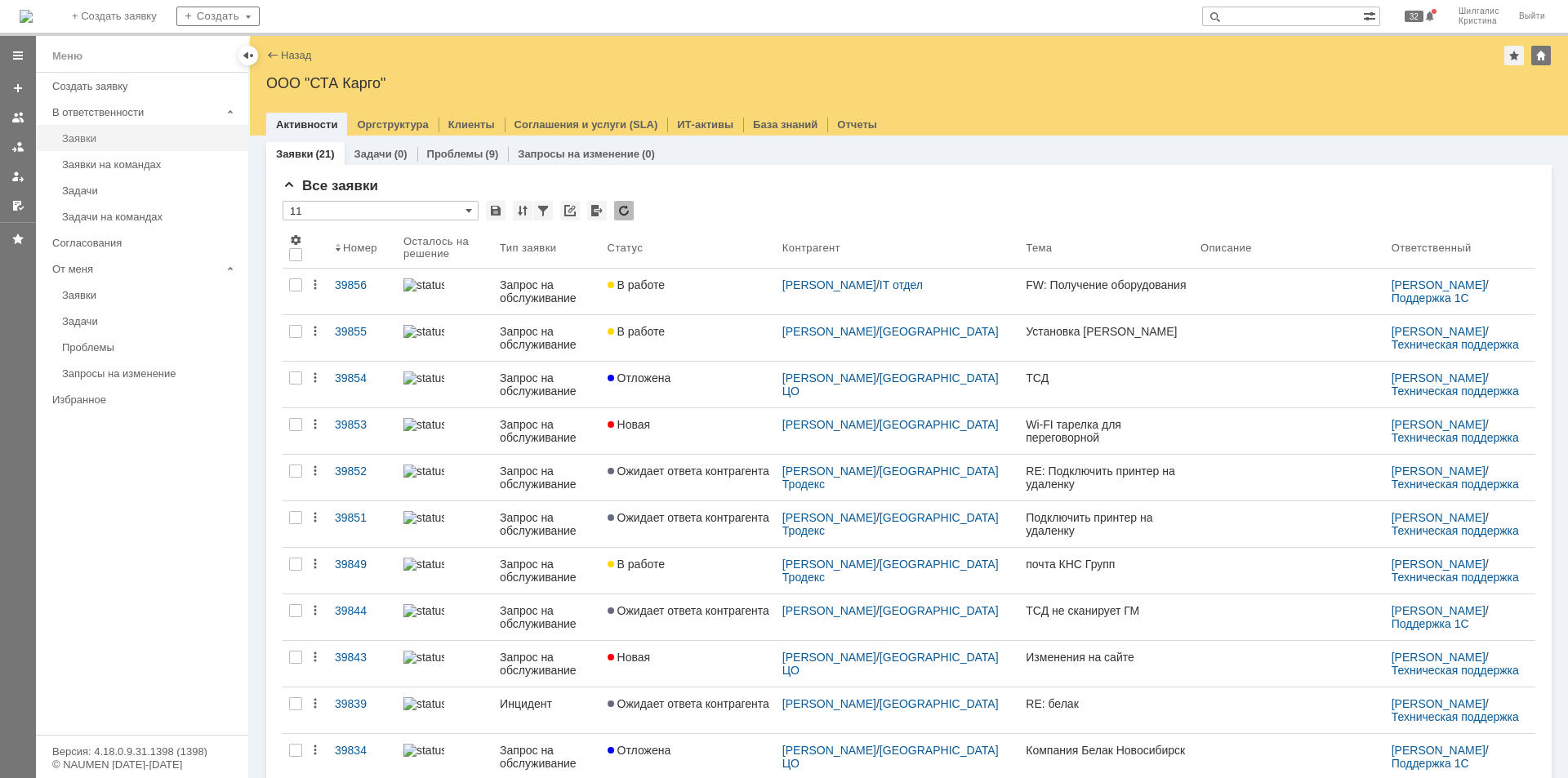
click at [113, 136] on div "Заявки" at bounding box center [150, 138] width 176 height 13
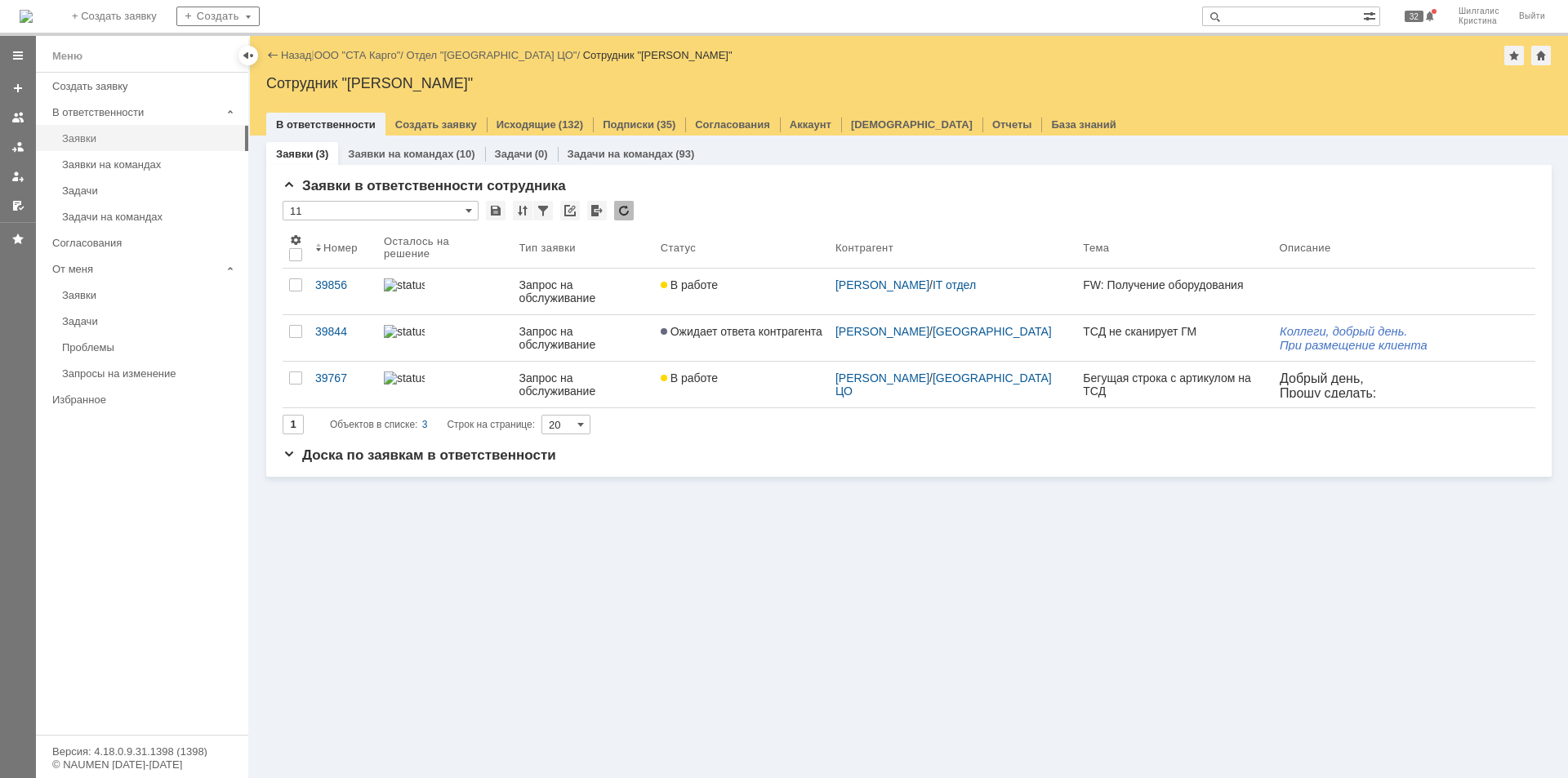
click at [91, 148] on link "Заявки" at bounding box center [150, 138] width 190 height 25
click at [101, 157] on link "Заявки на командах" at bounding box center [150, 164] width 190 height 25
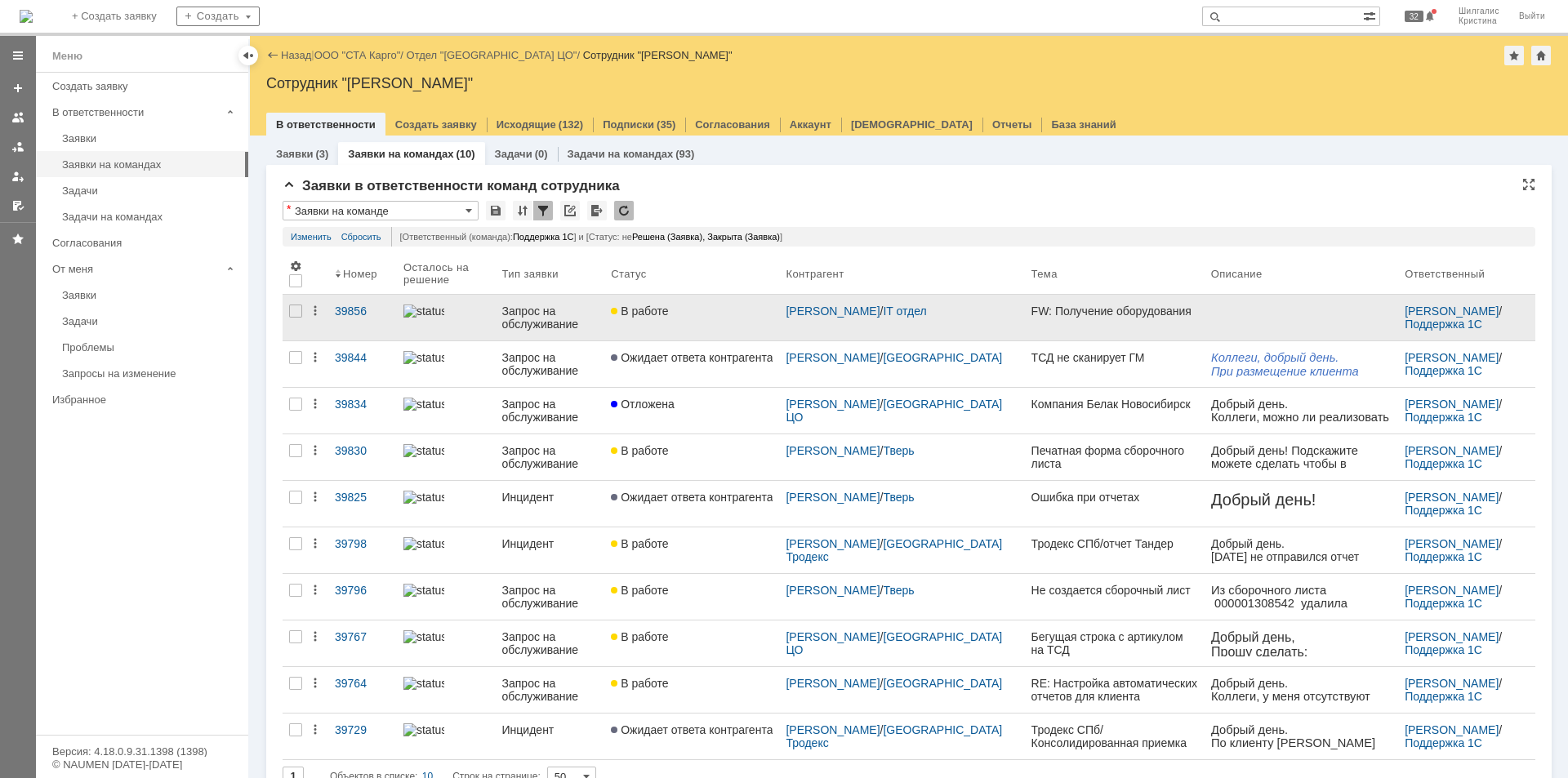
click at [689, 327] on link "В работе" at bounding box center [692, 317] width 175 height 46
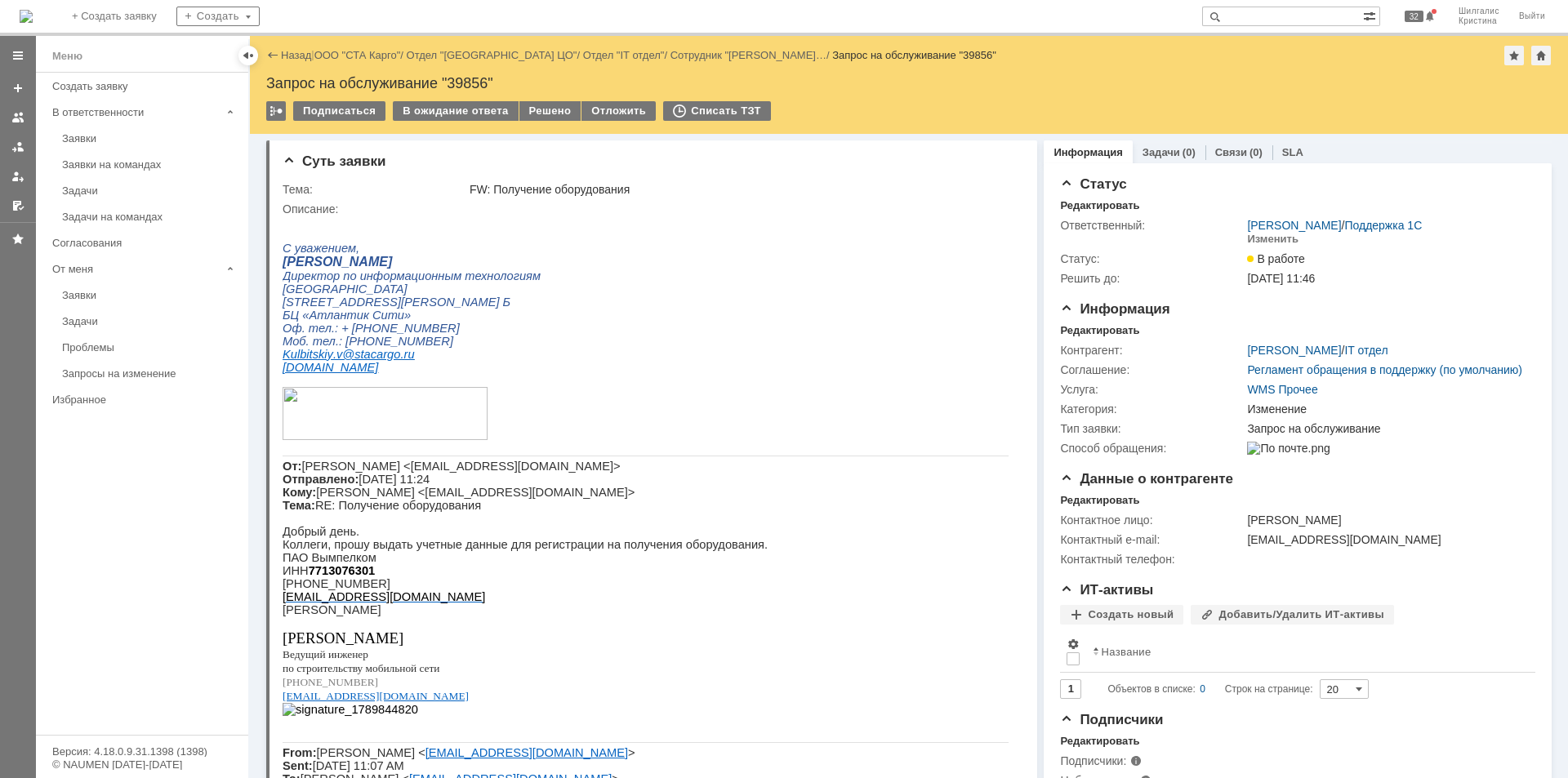
click at [357, 52] on link "ООО "СТА Карго"" at bounding box center [358, 55] width 87 height 13
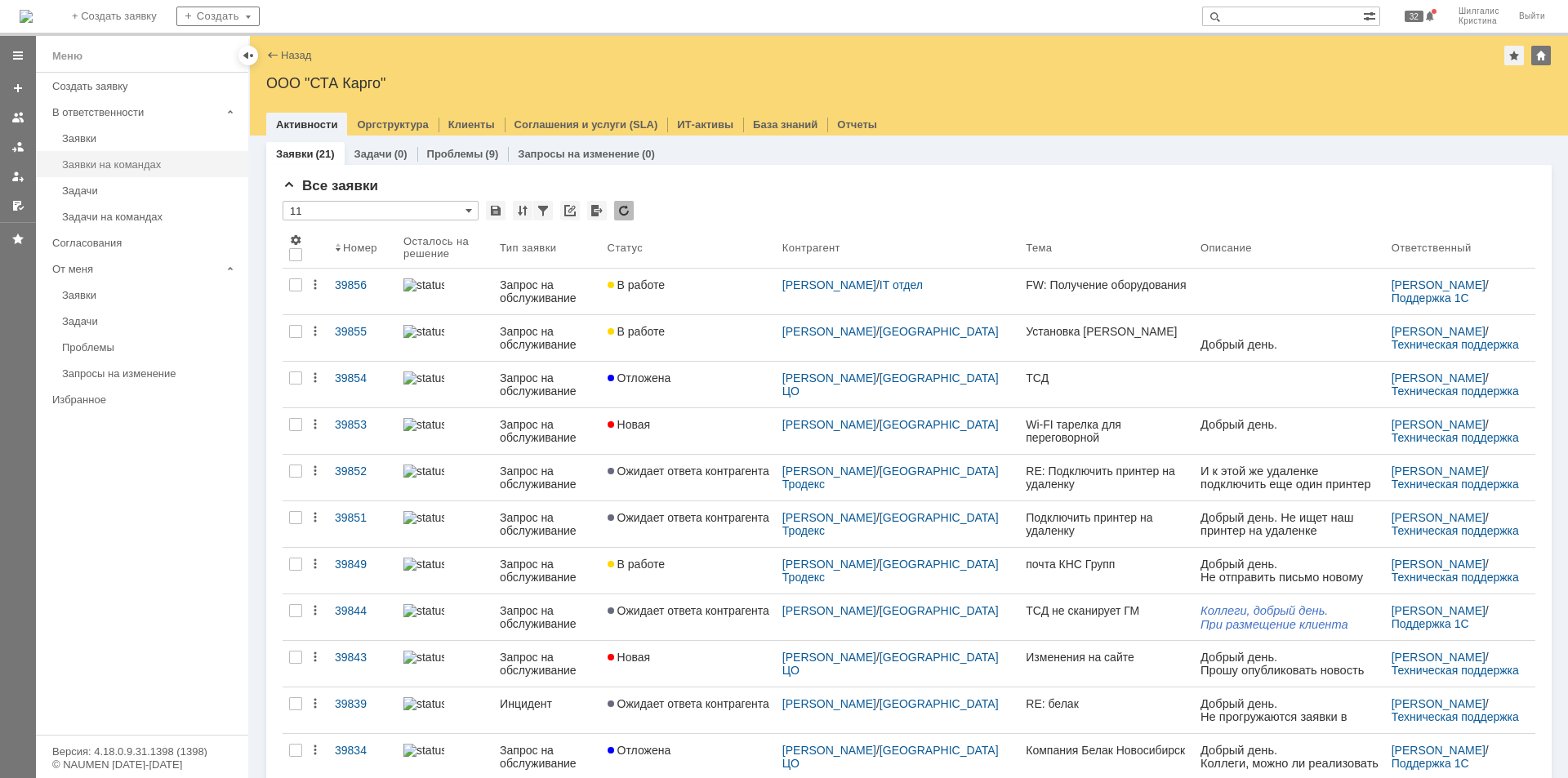
click at [133, 159] on div "Заявки на командах" at bounding box center [150, 164] width 176 height 13
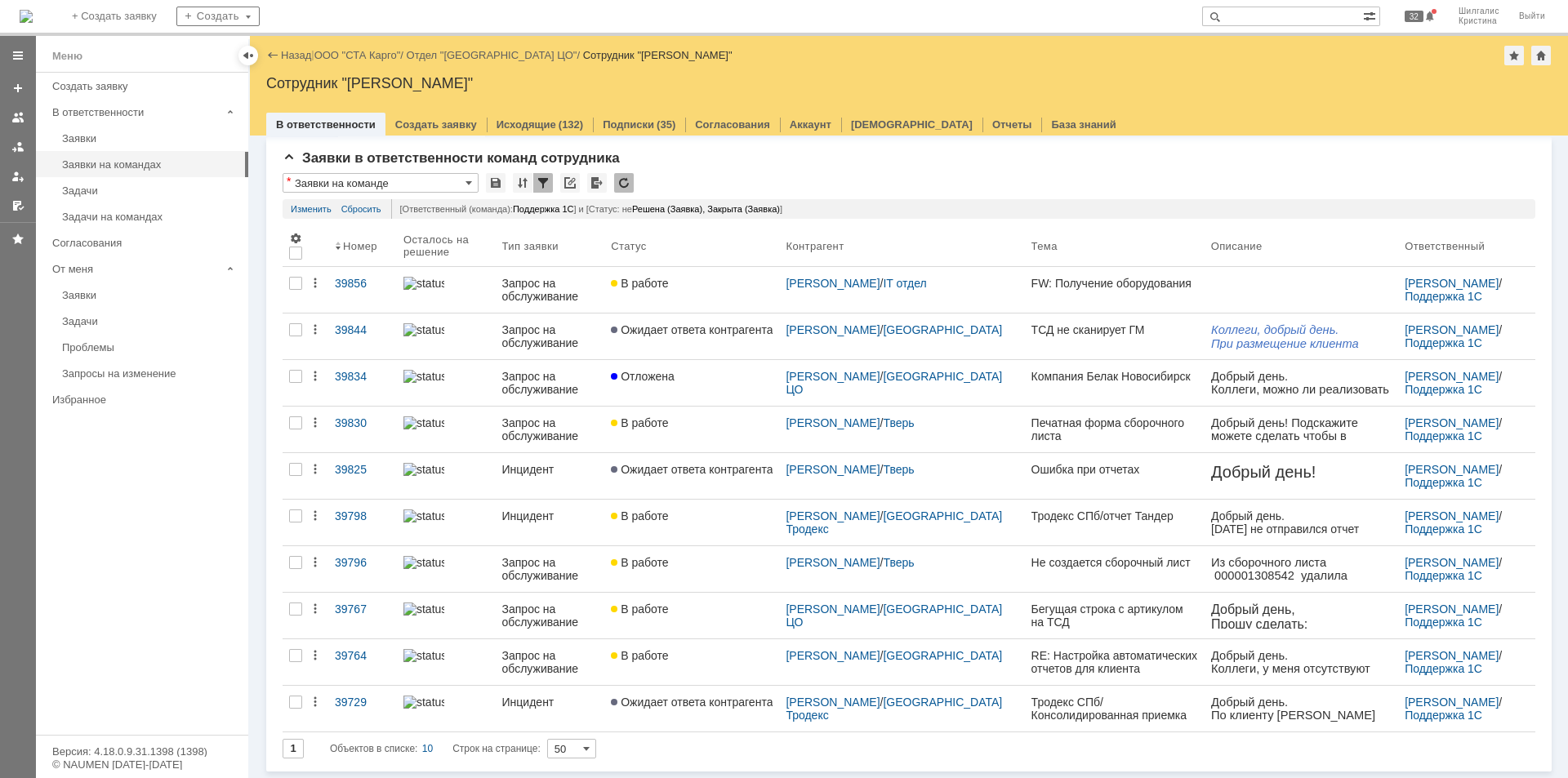
click at [698, 613] on div "В работе" at bounding box center [692, 609] width 162 height 13
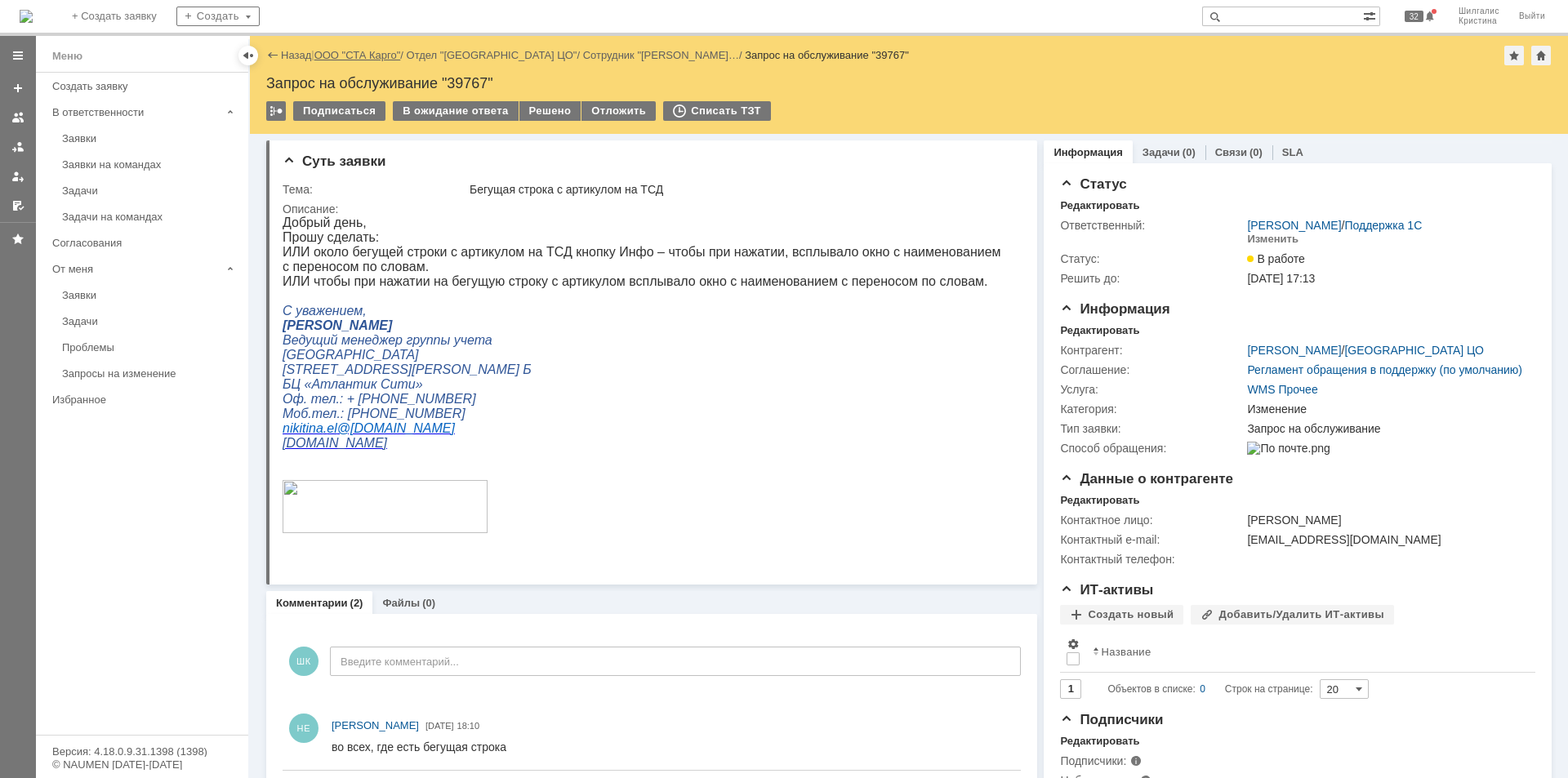
click at [359, 54] on link "ООО "СТА Карго"" at bounding box center [358, 55] width 87 height 13
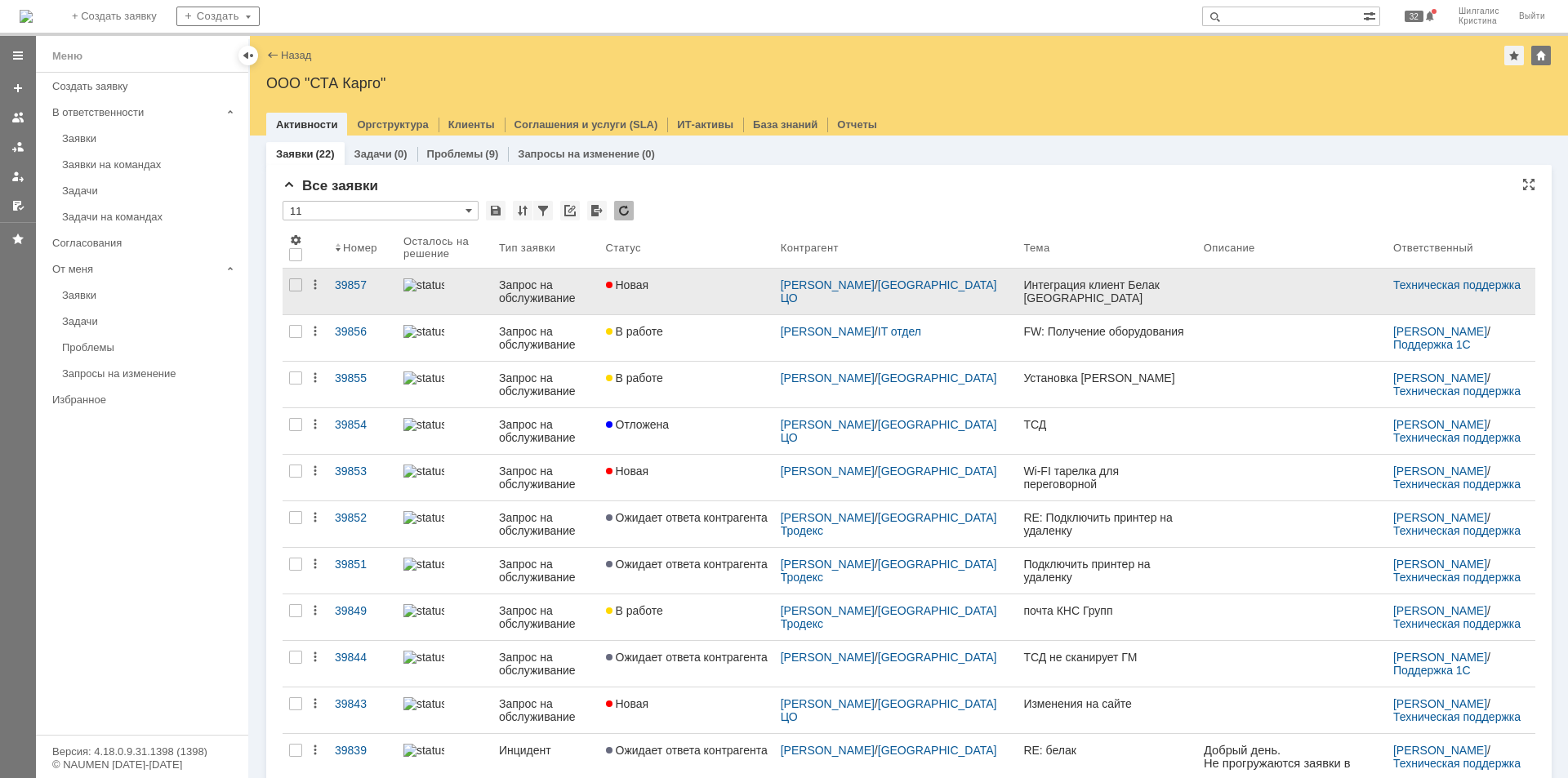
click at [665, 298] on link "Новая" at bounding box center [687, 291] width 175 height 46
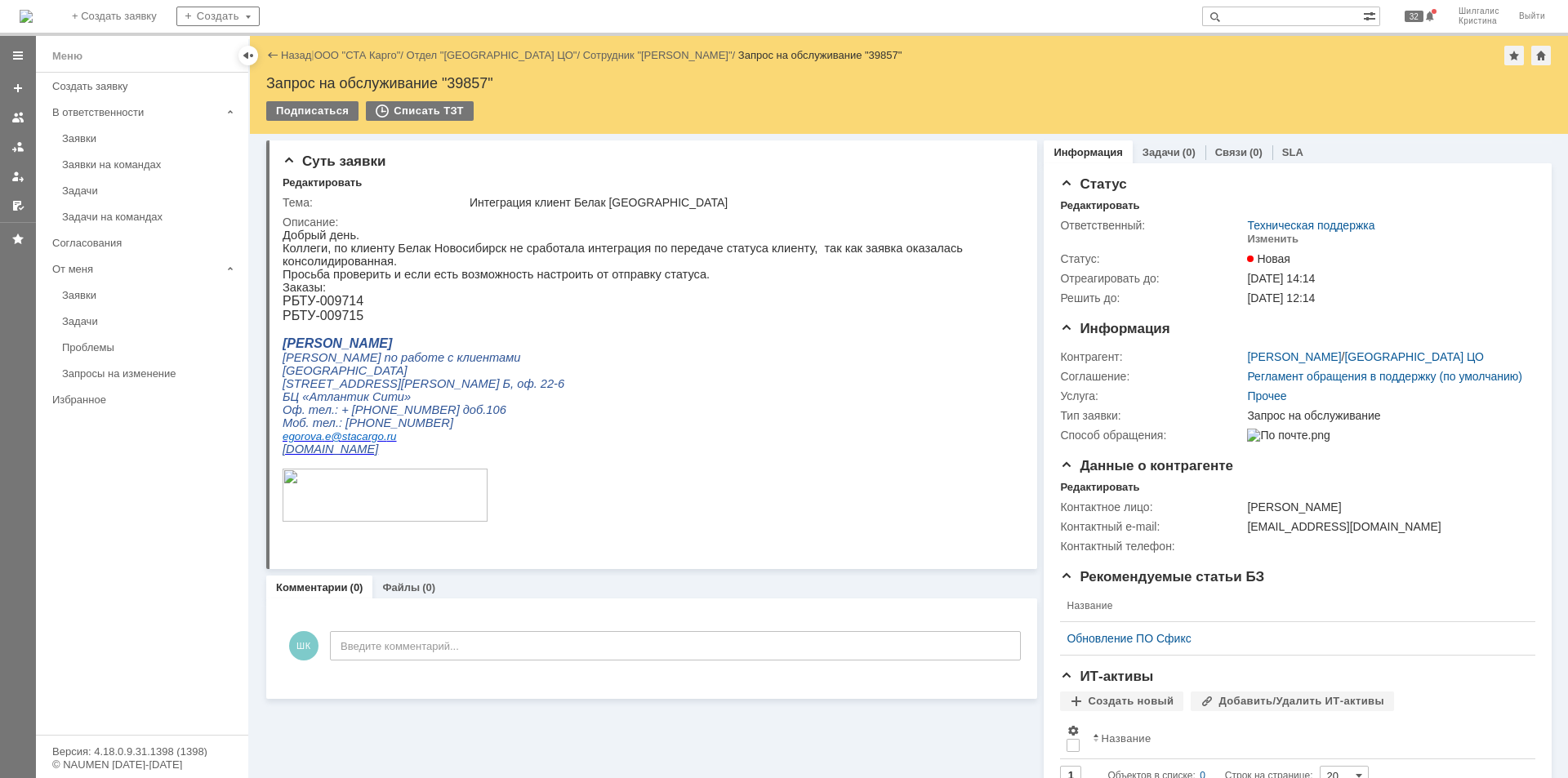
click at [333, 47] on div "Назад | ООО "СТА Карго" / Отдел "[GEOGRAPHIC_DATA] ЦО" / Сотрудник "[PERSON_NAM…" at bounding box center [909, 56] width 1285 height 19
click at [334, 55] on link "ООО "СТА Карго"" at bounding box center [358, 55] width 87 height 13
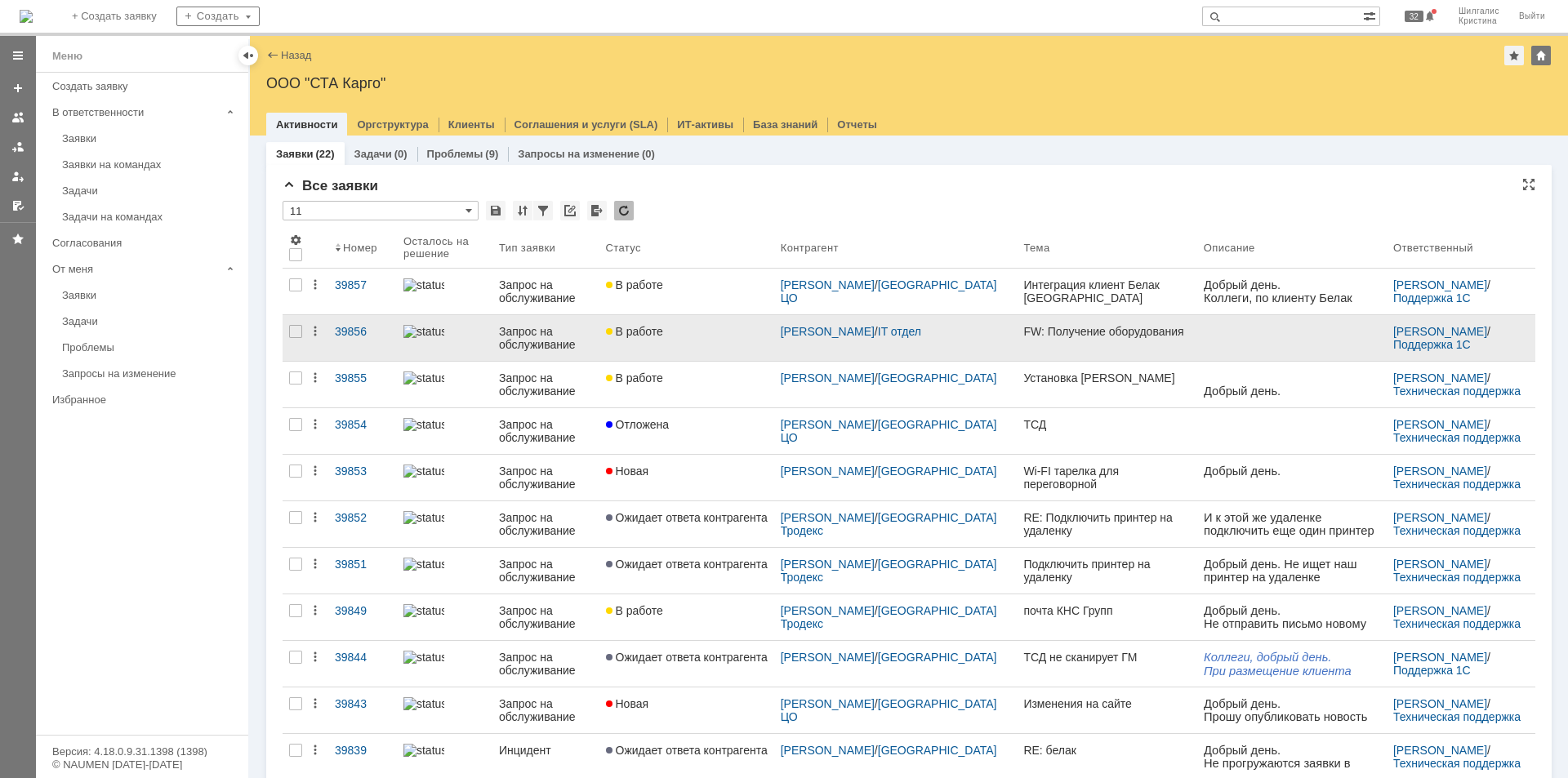
click at [721, 346] on link "В работе" at bounding box center [687, 339] width 175 height 46
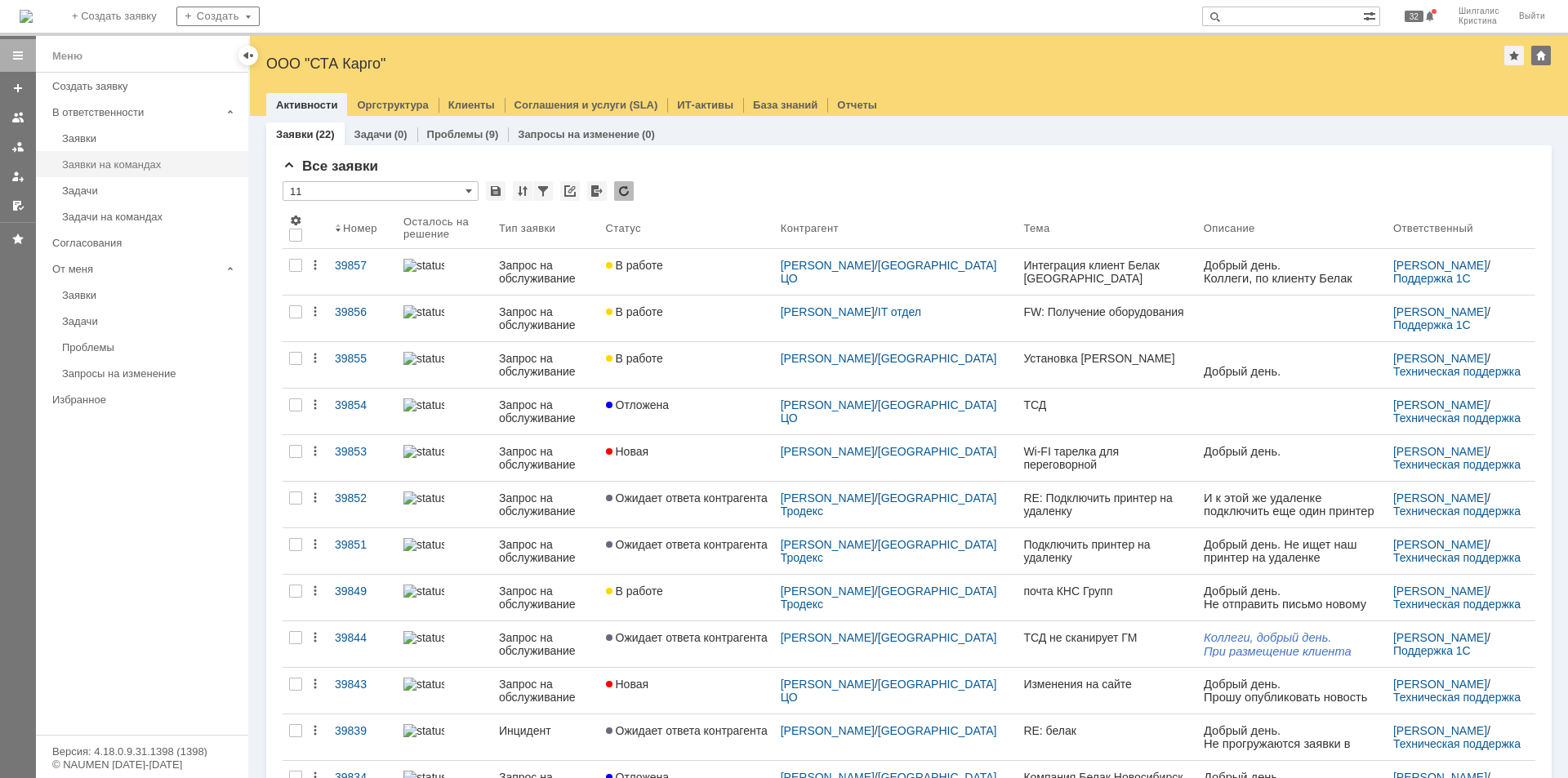
click at [112, 170] on div "Заявки на командах" at bounding box center [150, 164] width 176 height 13
